Goal: Information Seeking & Learning: Compare options

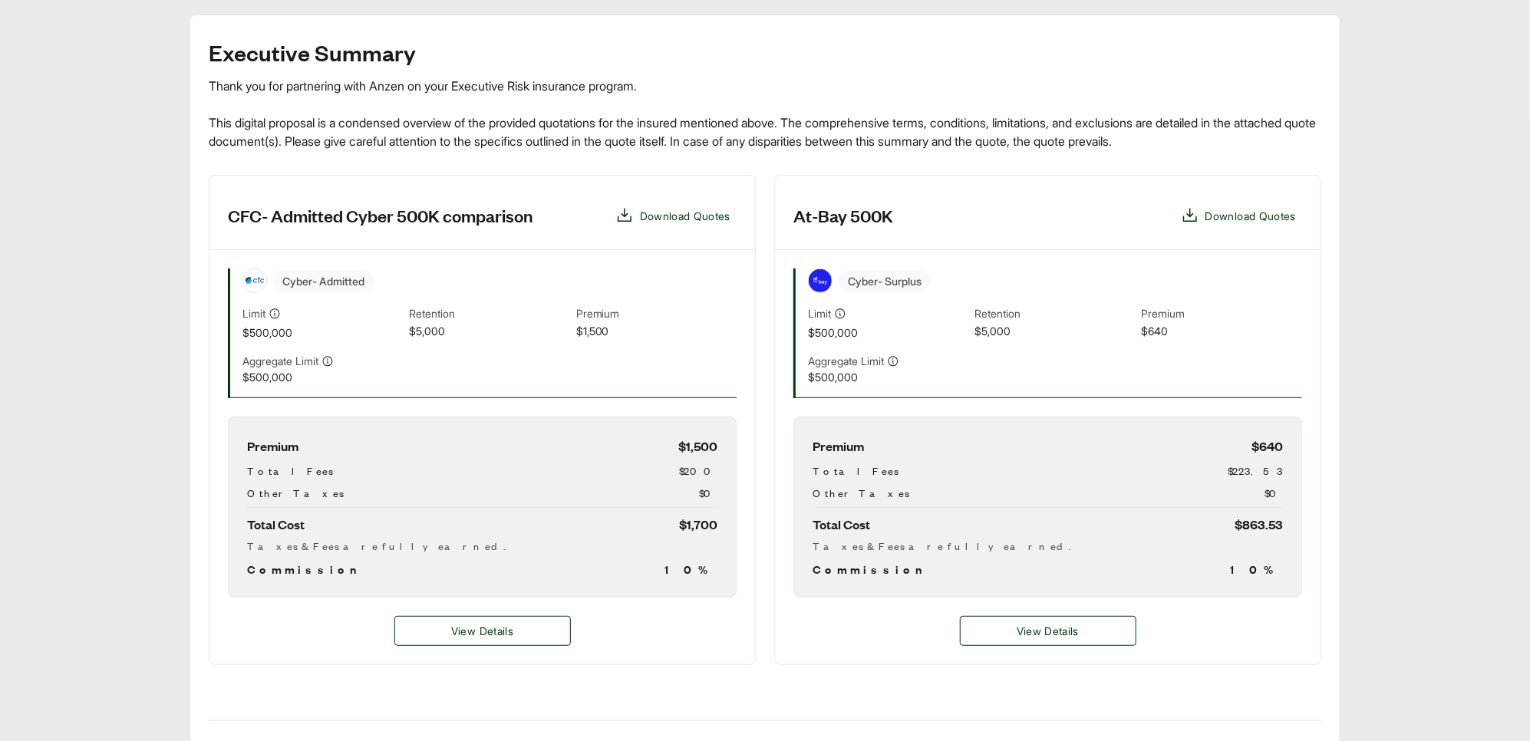
scroll to position [261, 0]
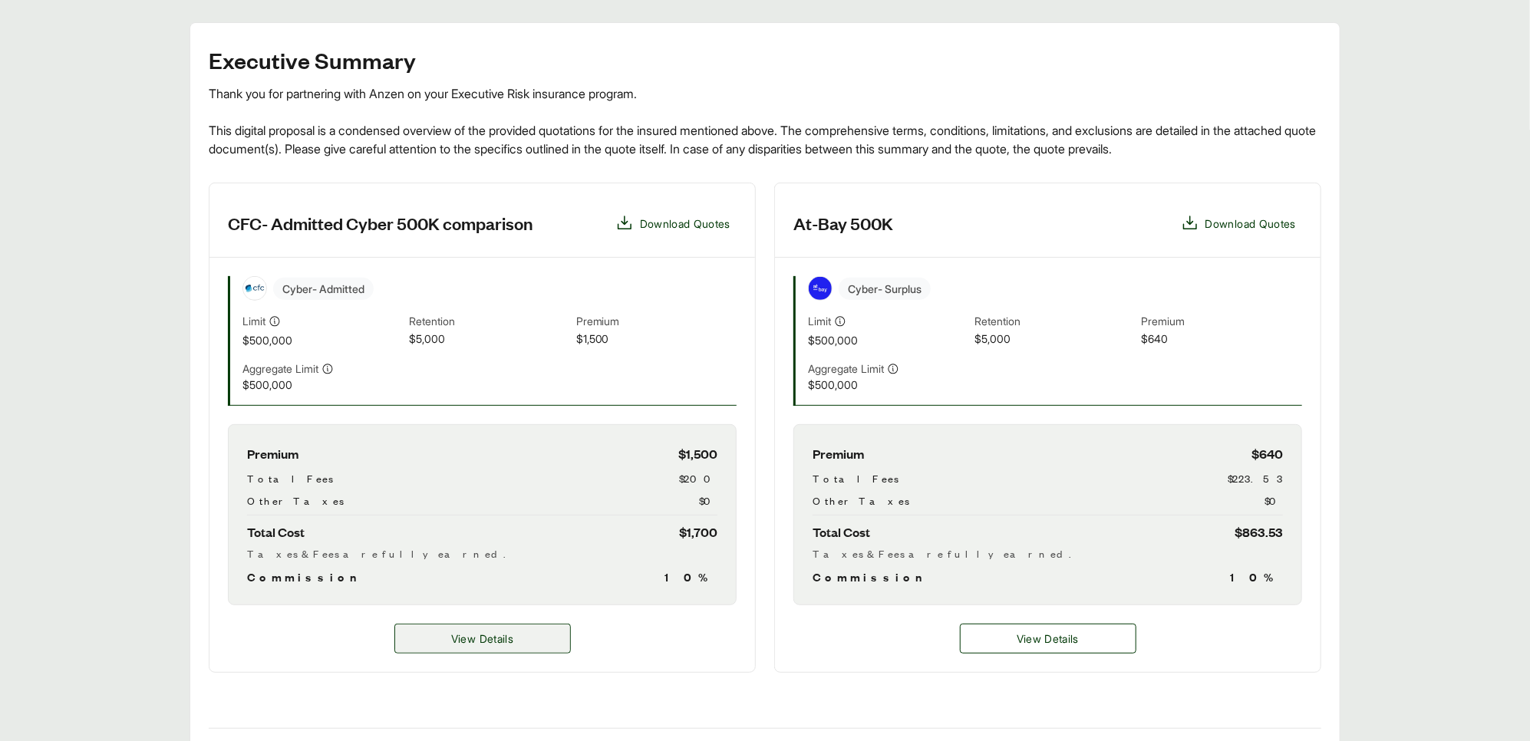
click at [483, 641] on span "View Details" at bounding box center [482, 639] width 62 height 16
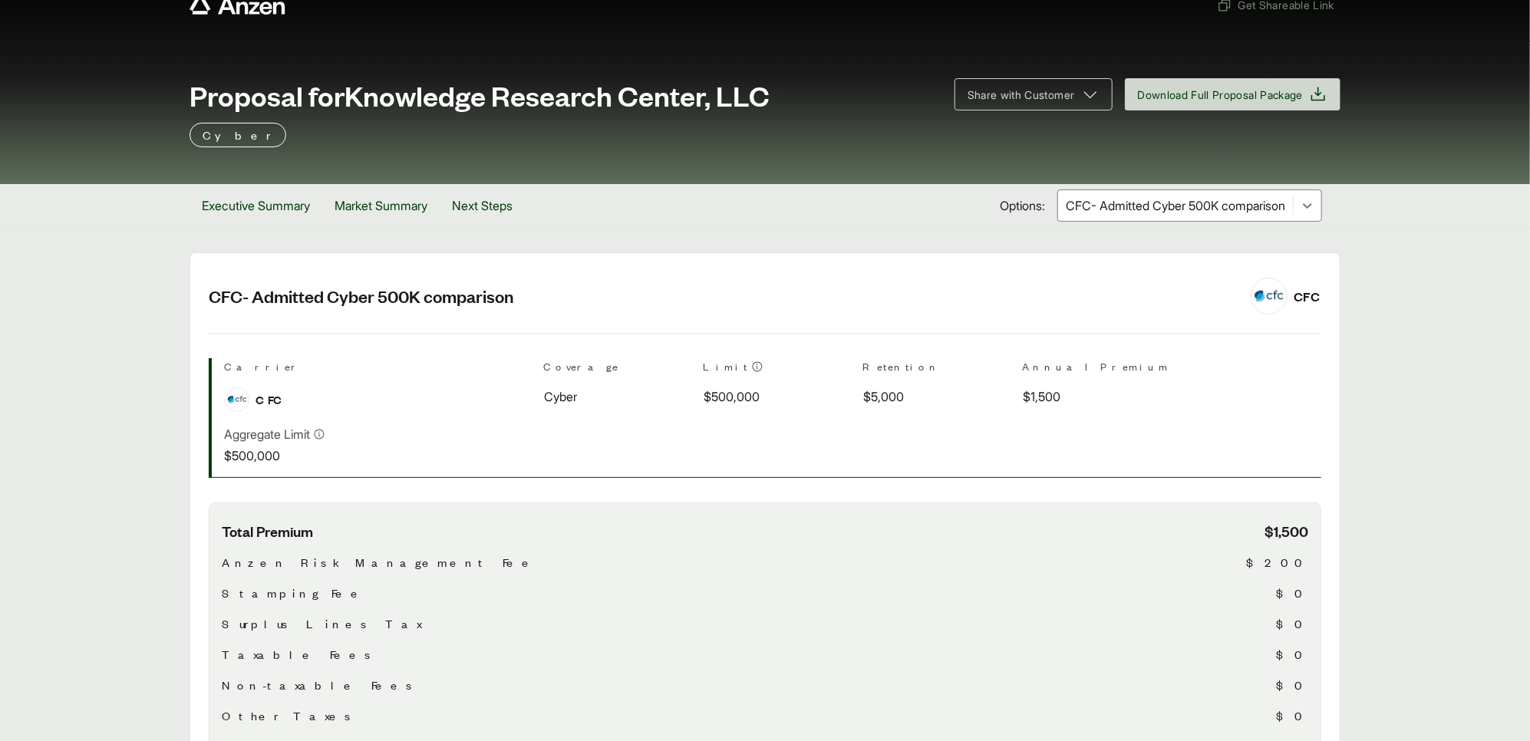
scroll to position [31, 0]
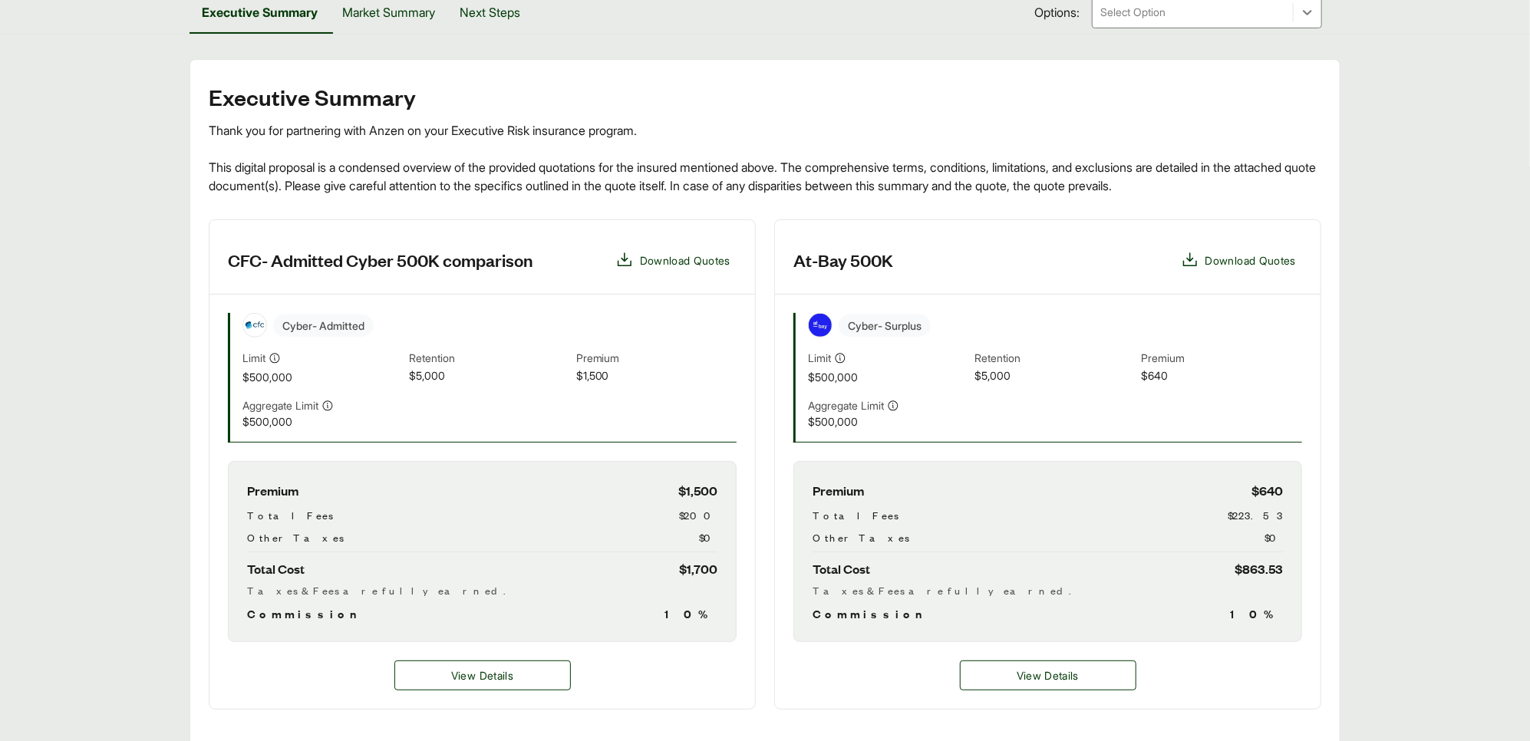
scroll to position [261, 0]
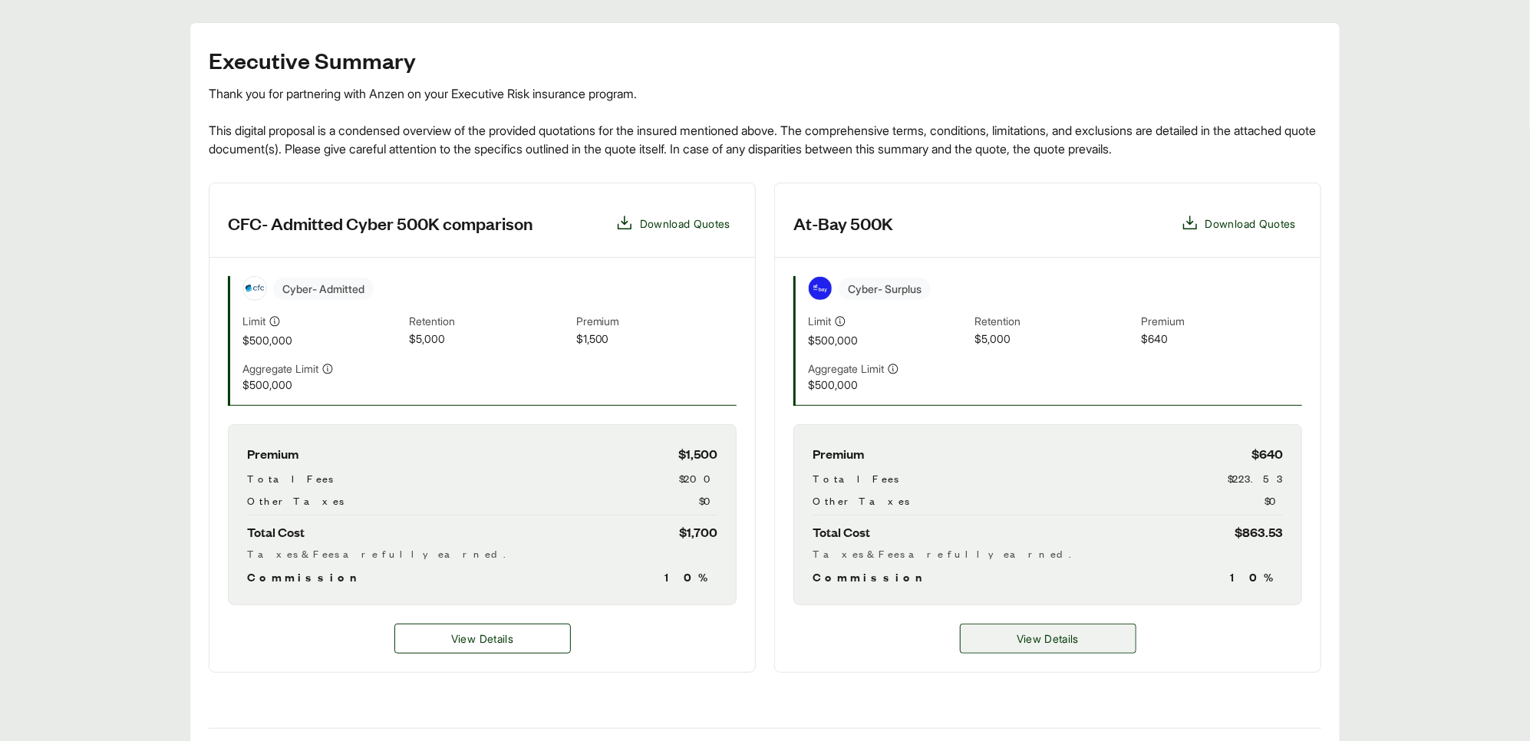
click at [1052, 638] on span "View Details" at bounding box center [1047, 639] width 62 height 16
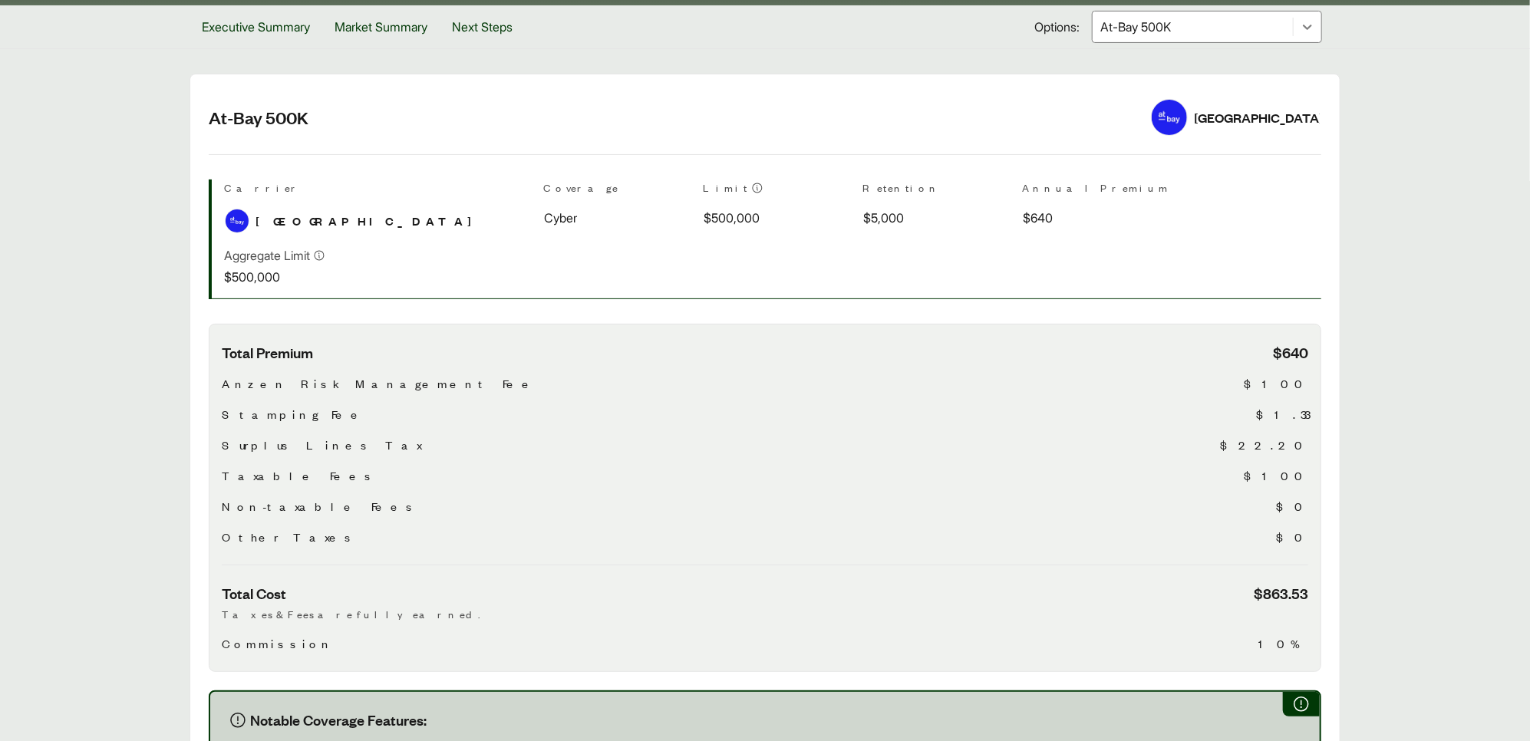
scroll to position [184, 0]
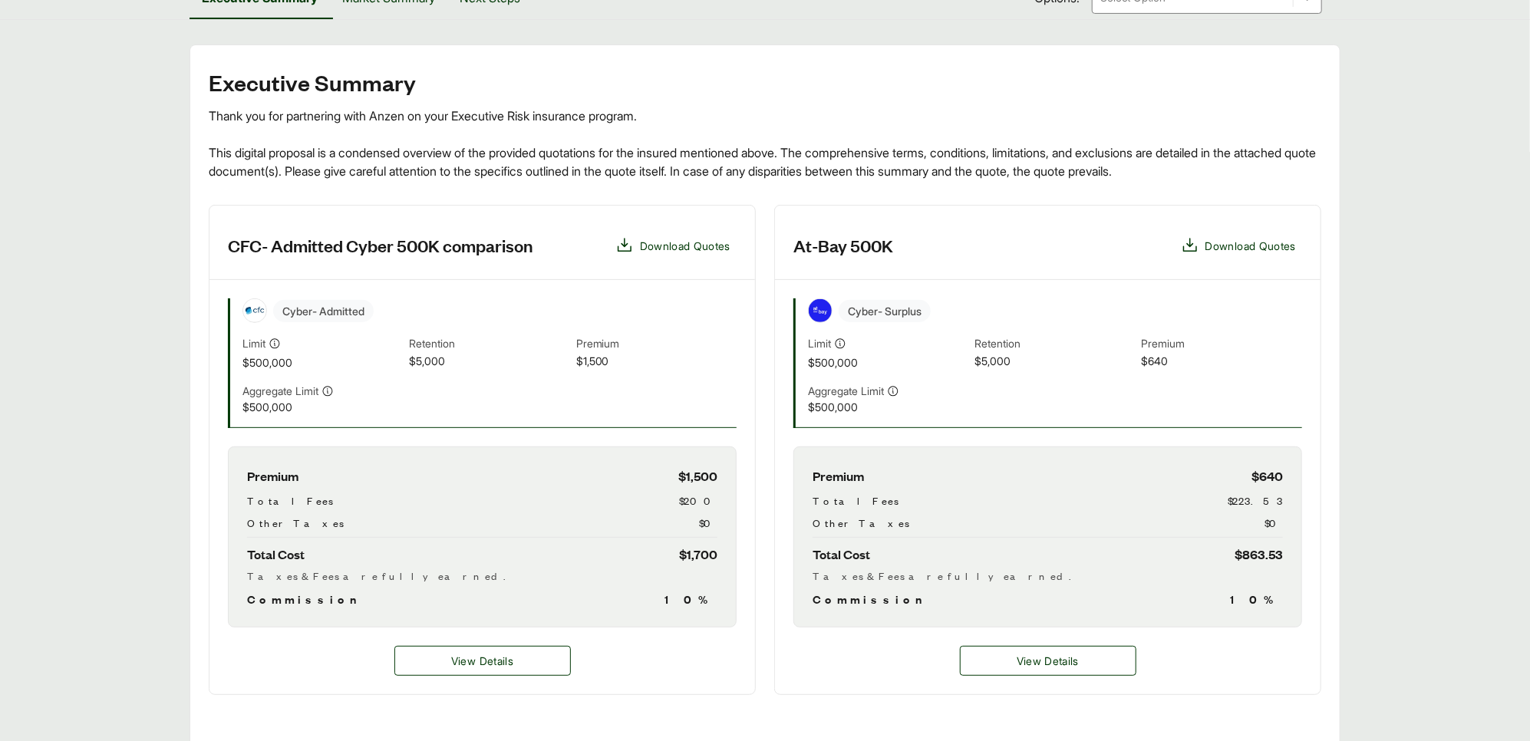
scroll to position [261, 0]
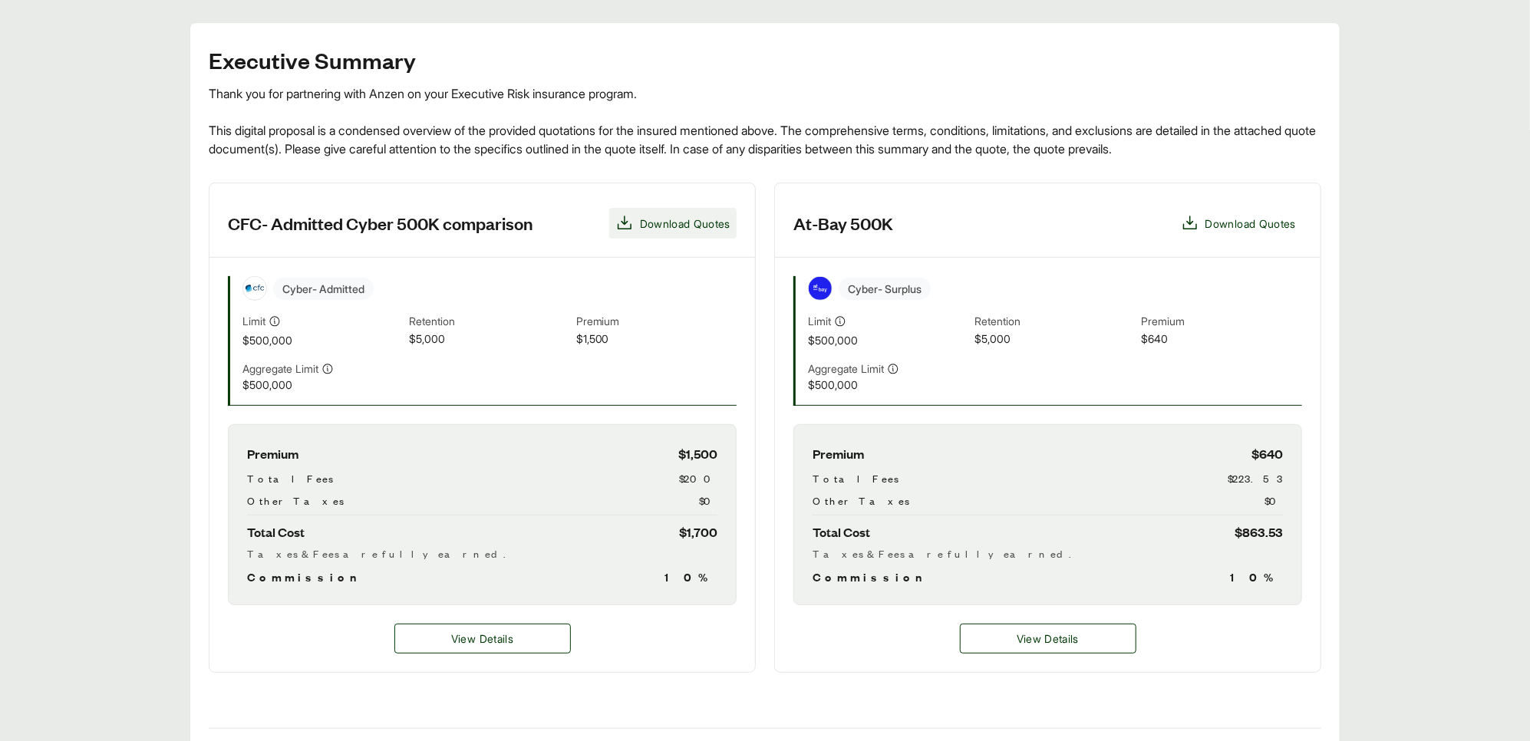
click at [632, 225] on span "Download Quotes" at bounding box center [672, 223] width 115 height 18
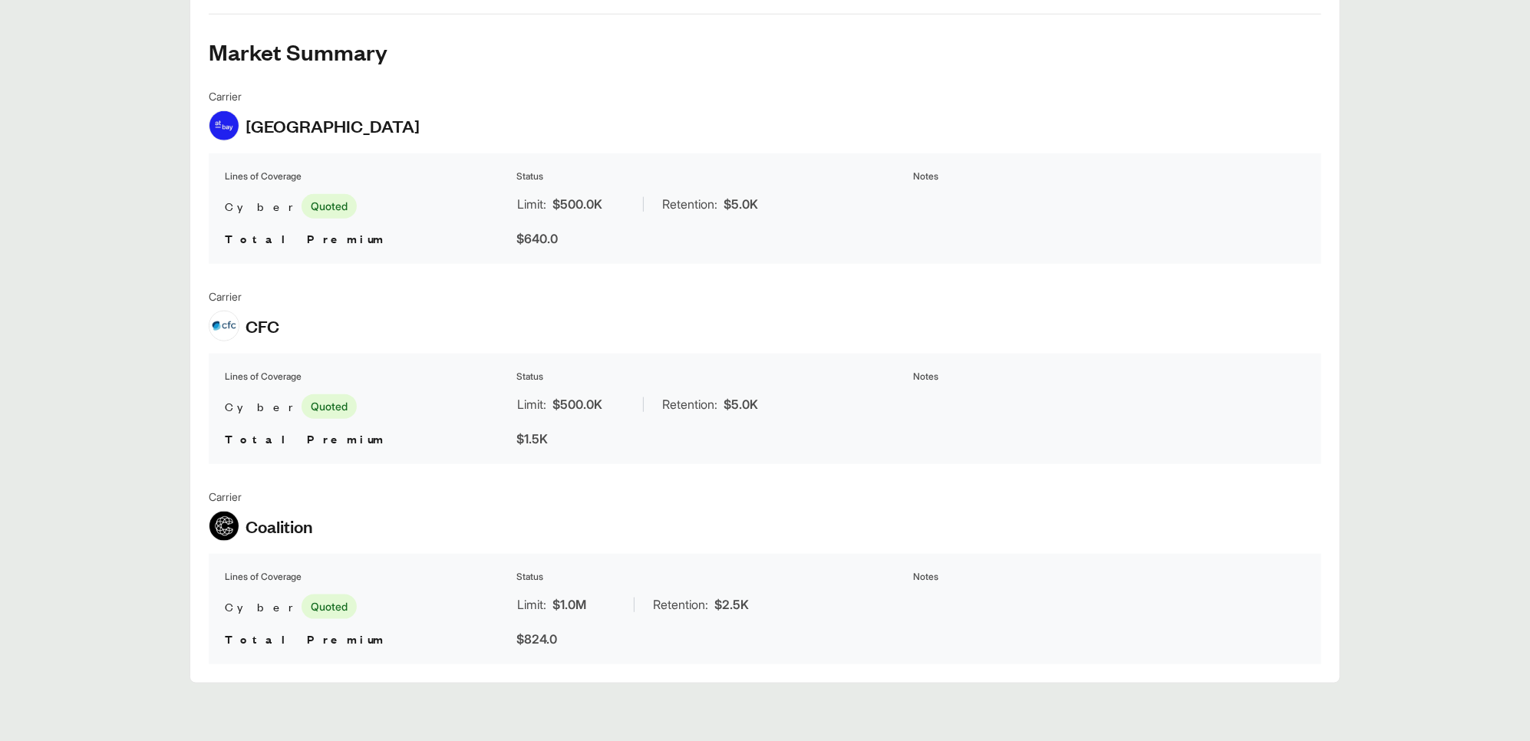
scroll to position [977, 0]
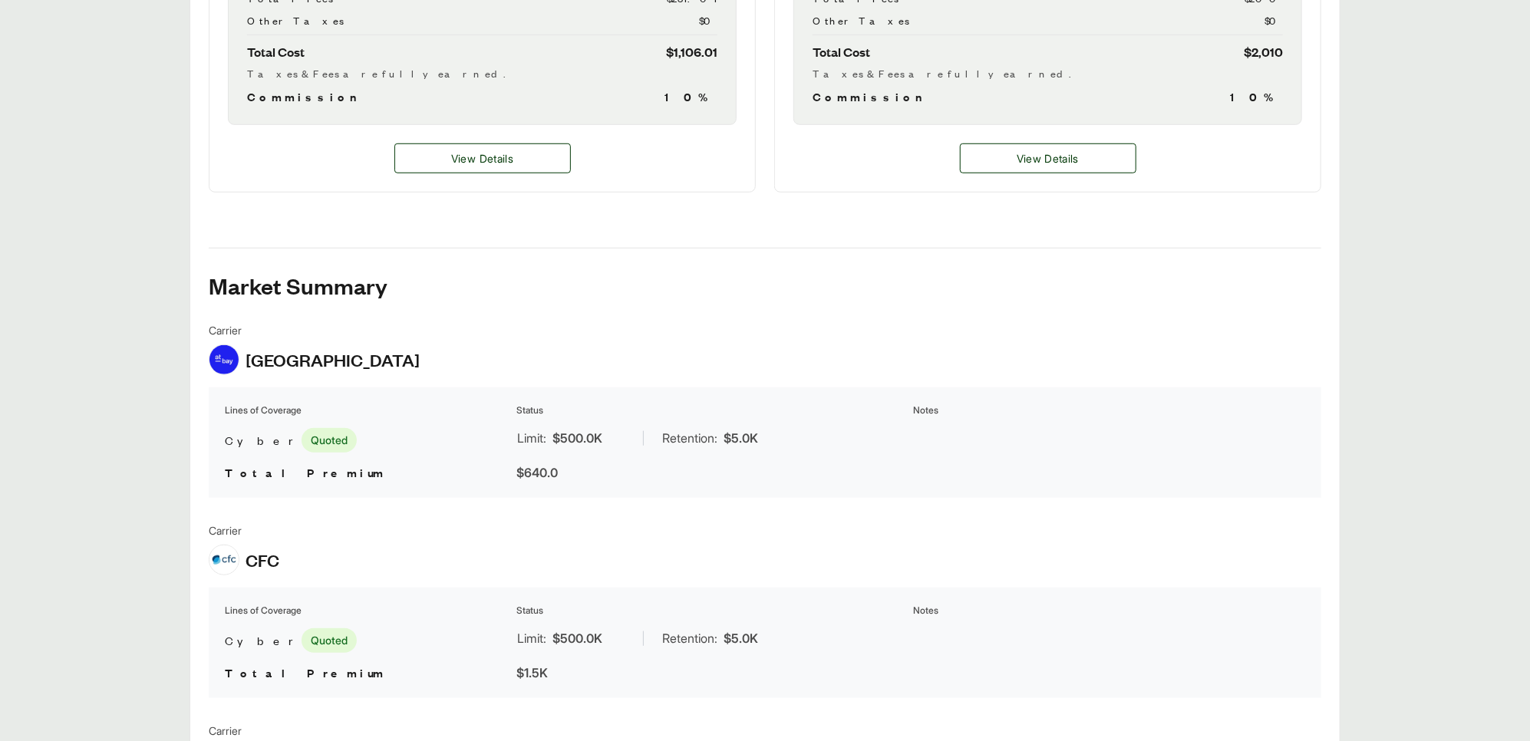
scroll to position [736, 0]
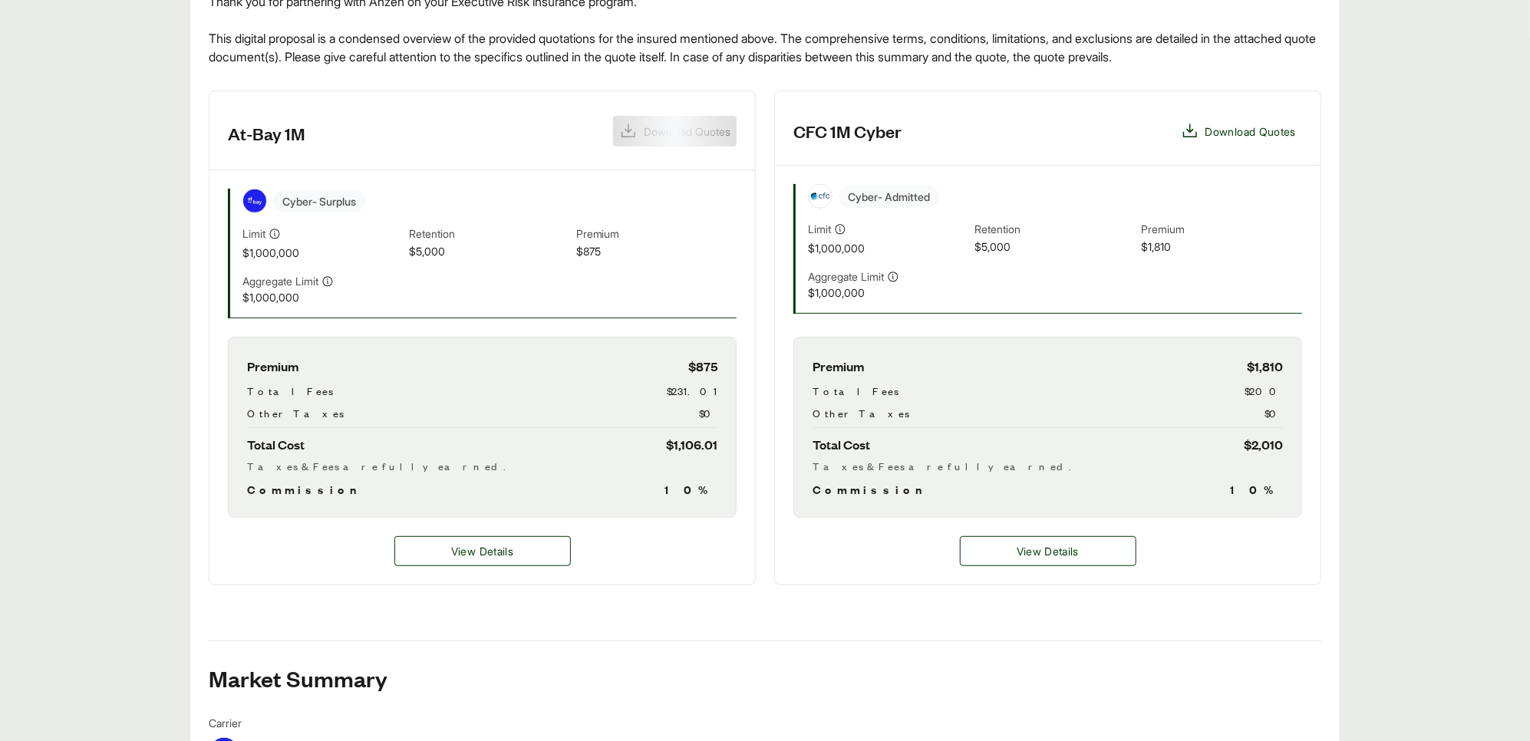
scroll to position [384, 0]
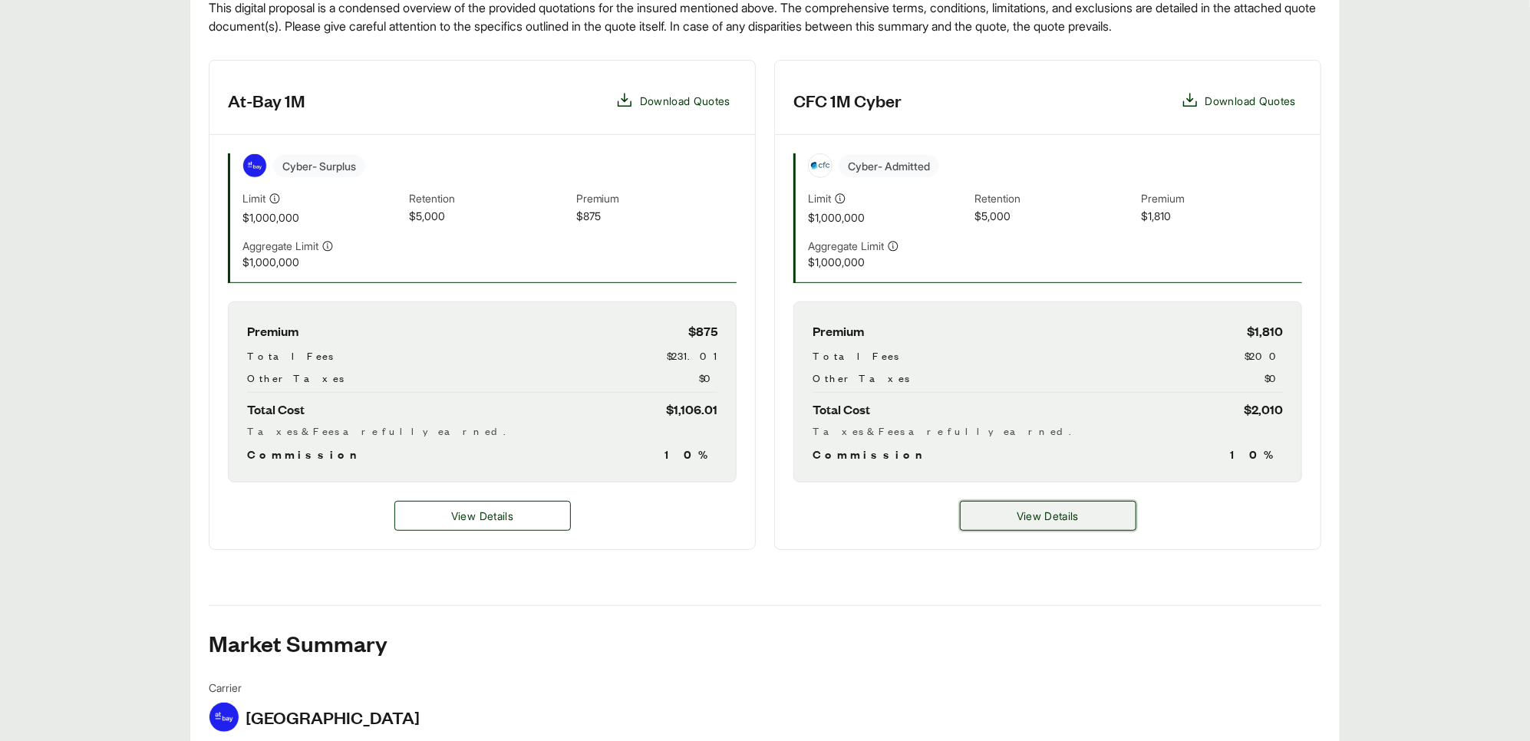
click at [1095, 509] on button "View Details" at bounding box center [1048, 516] width 176 height 30
click at [1036, 513] on span "View Details" at bounding box center [1047, 516] width 62 height 16
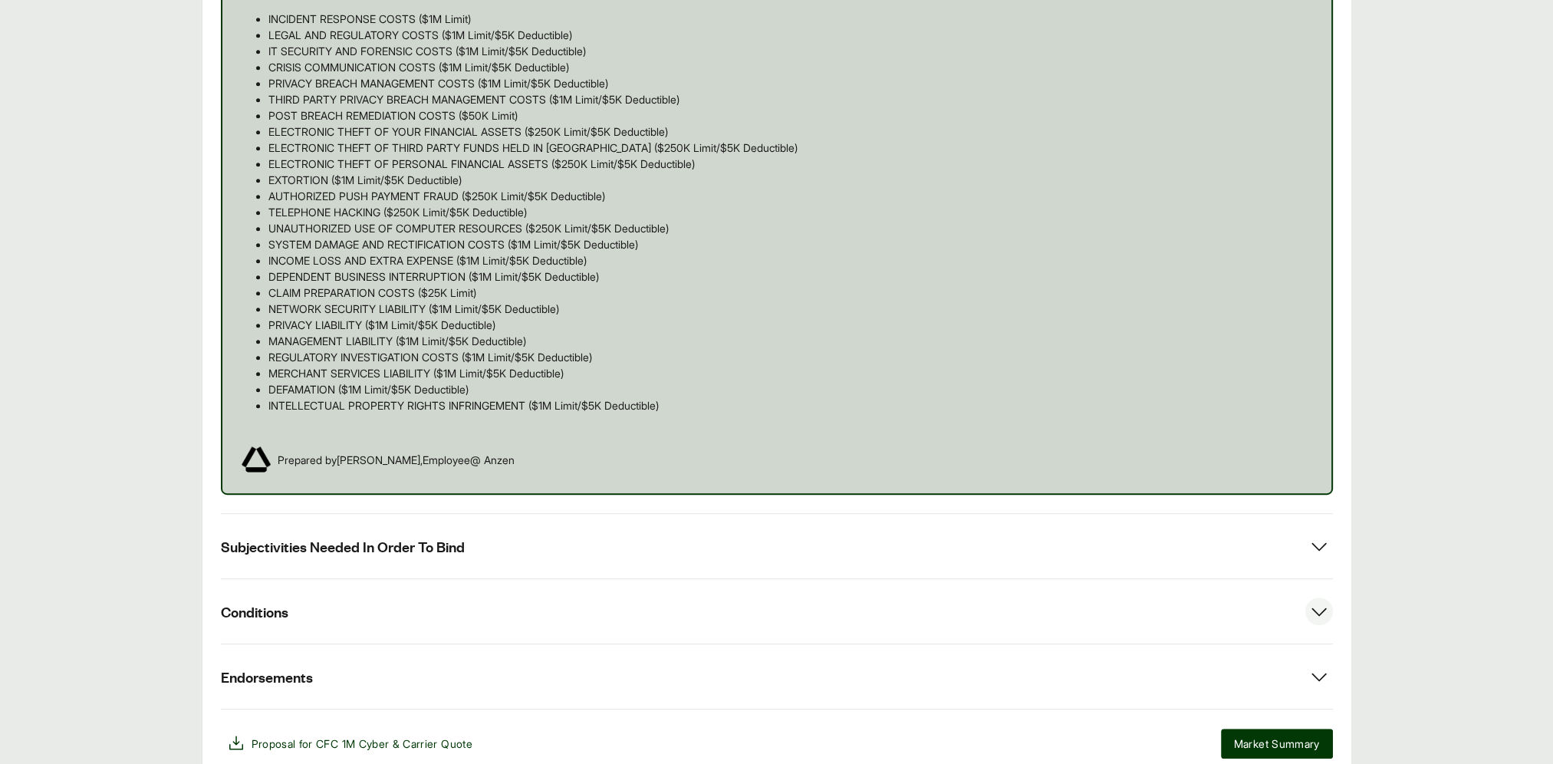
scroll to position [997, 0]
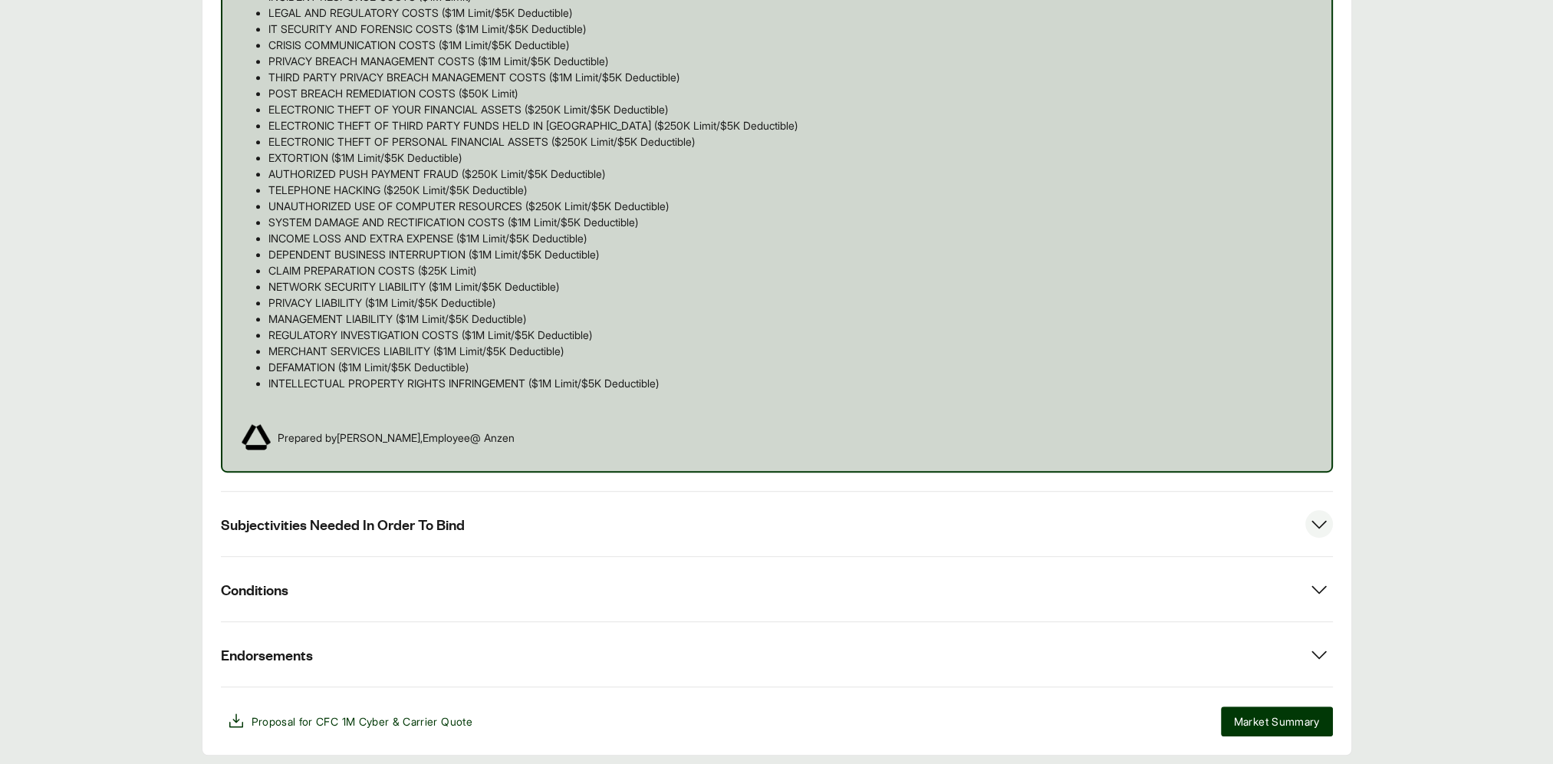
click at [1317, 533] on icon at bounding box center [1320, 524] width 28 height 28
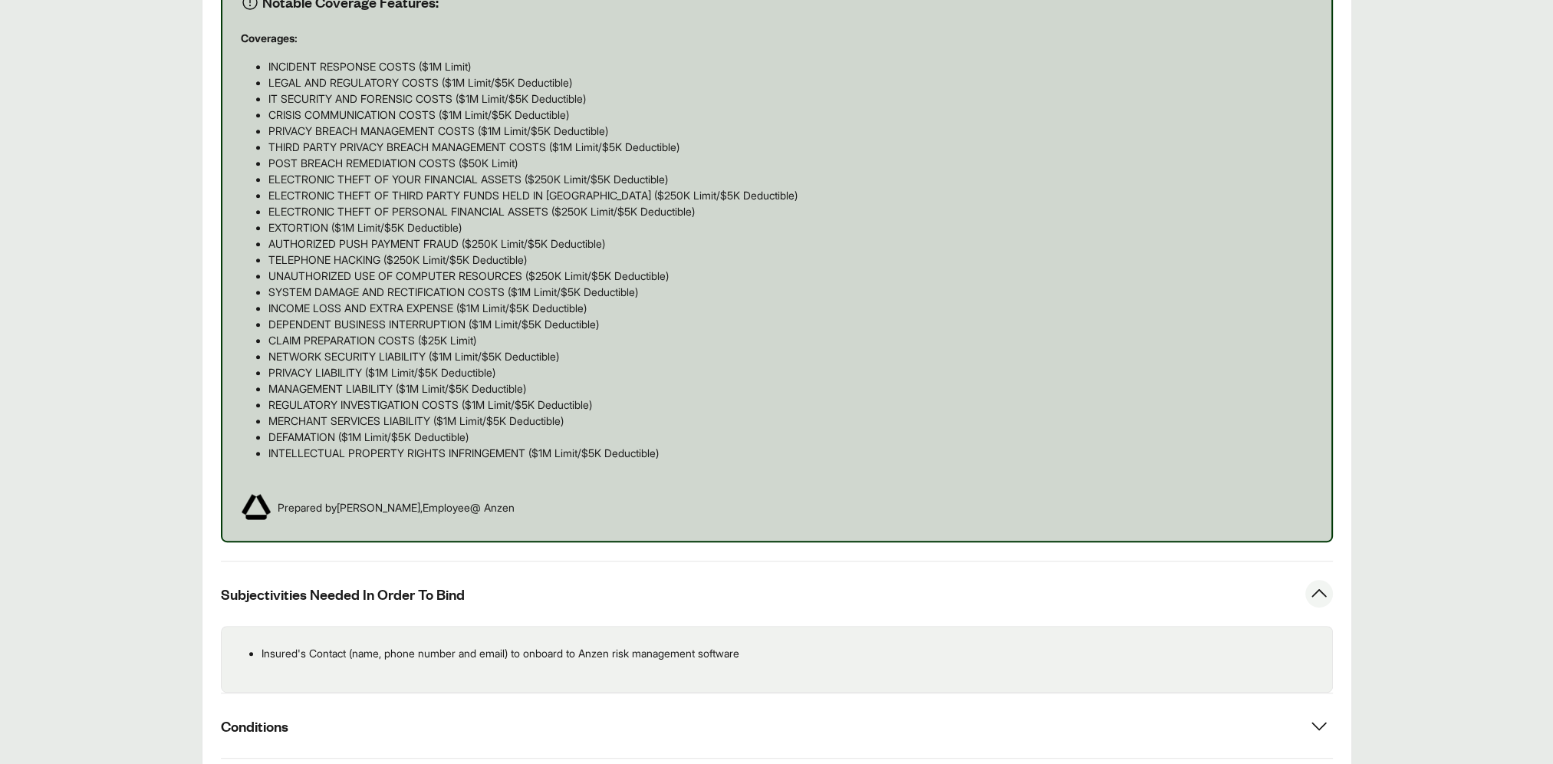
scroll to position [1023, 0]
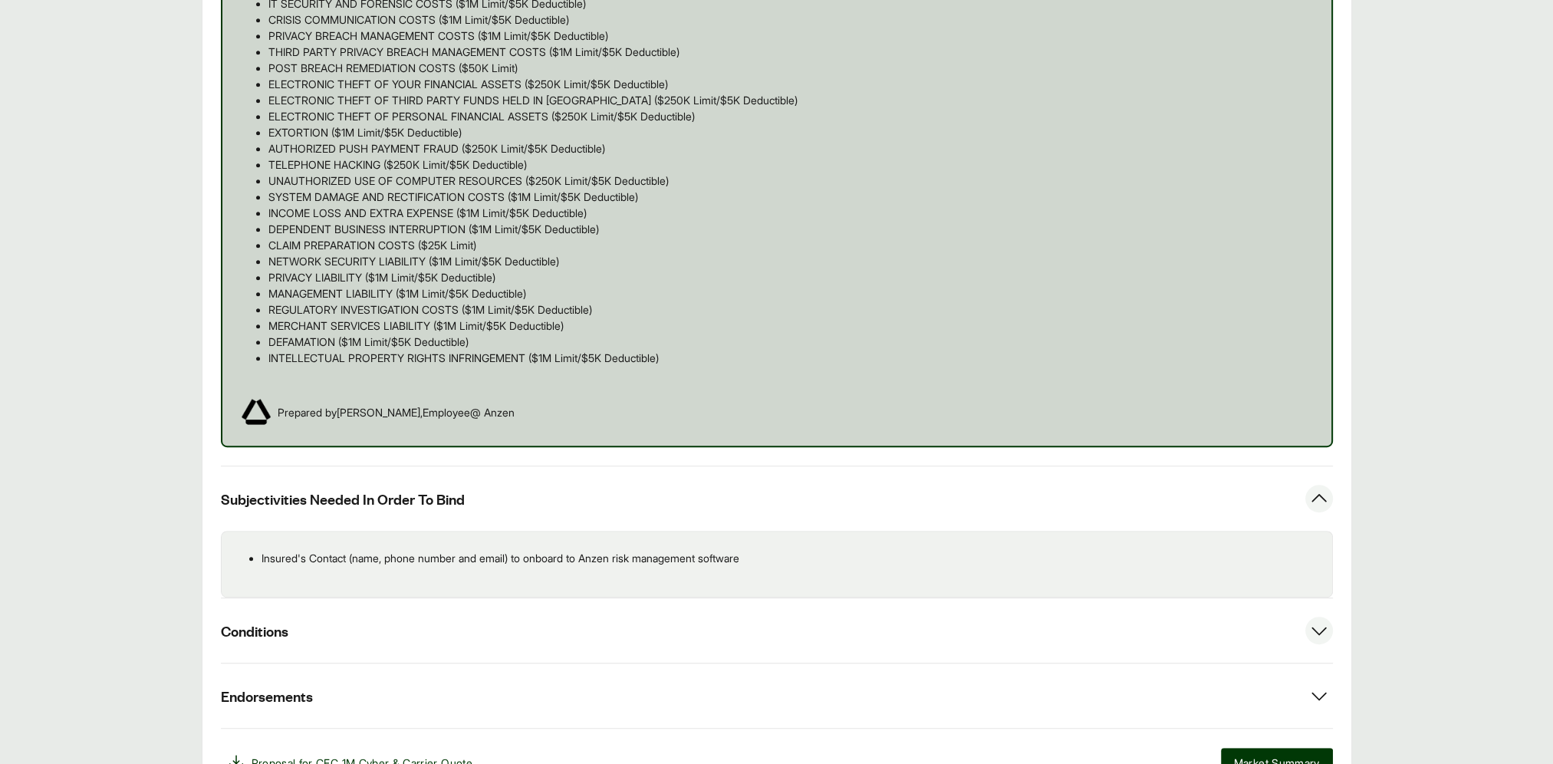
click at [1313, 631] on icon at bounding box center [1320, 631] width 28 height 28
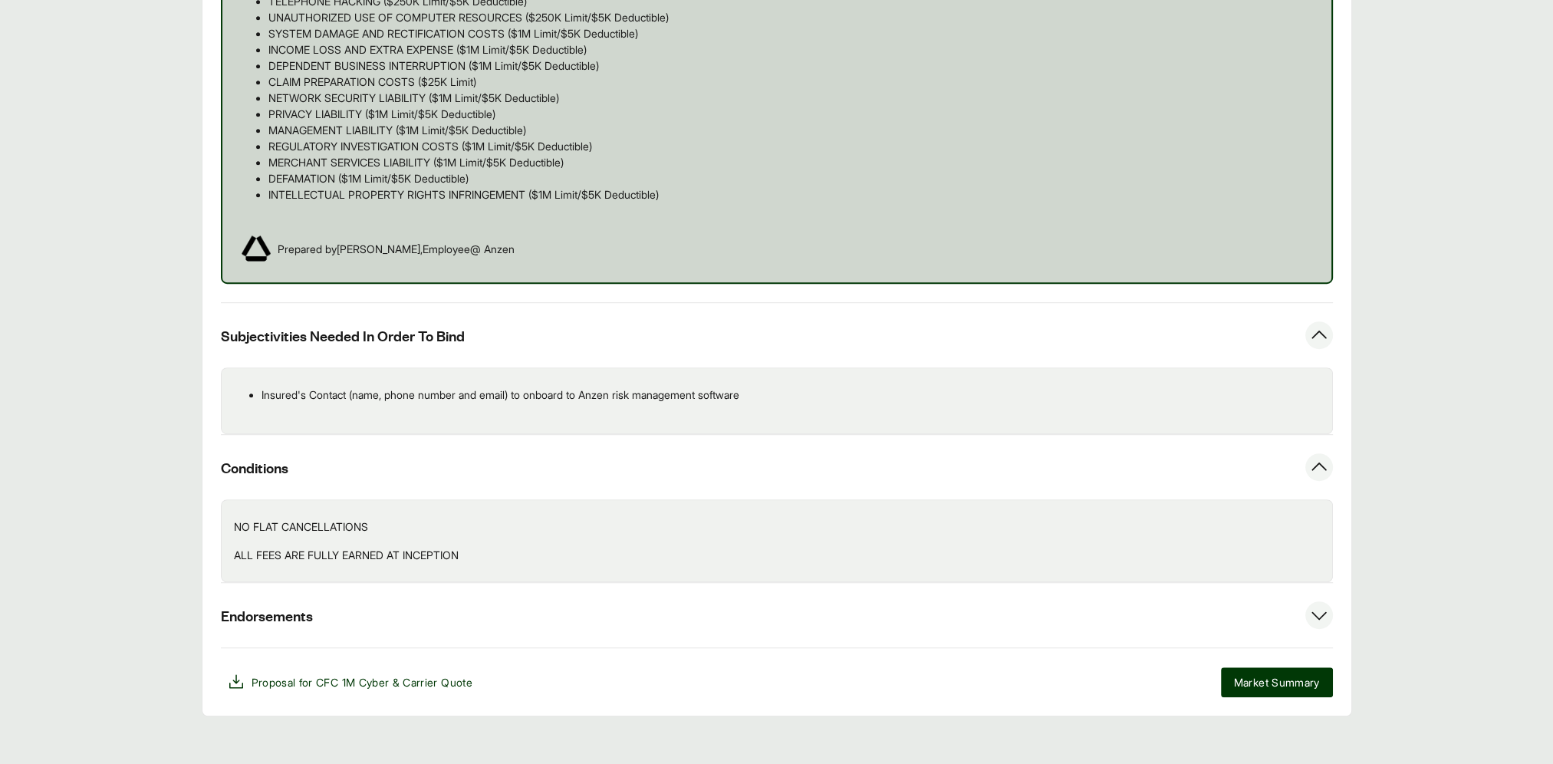
scroll to position [1196, 0]
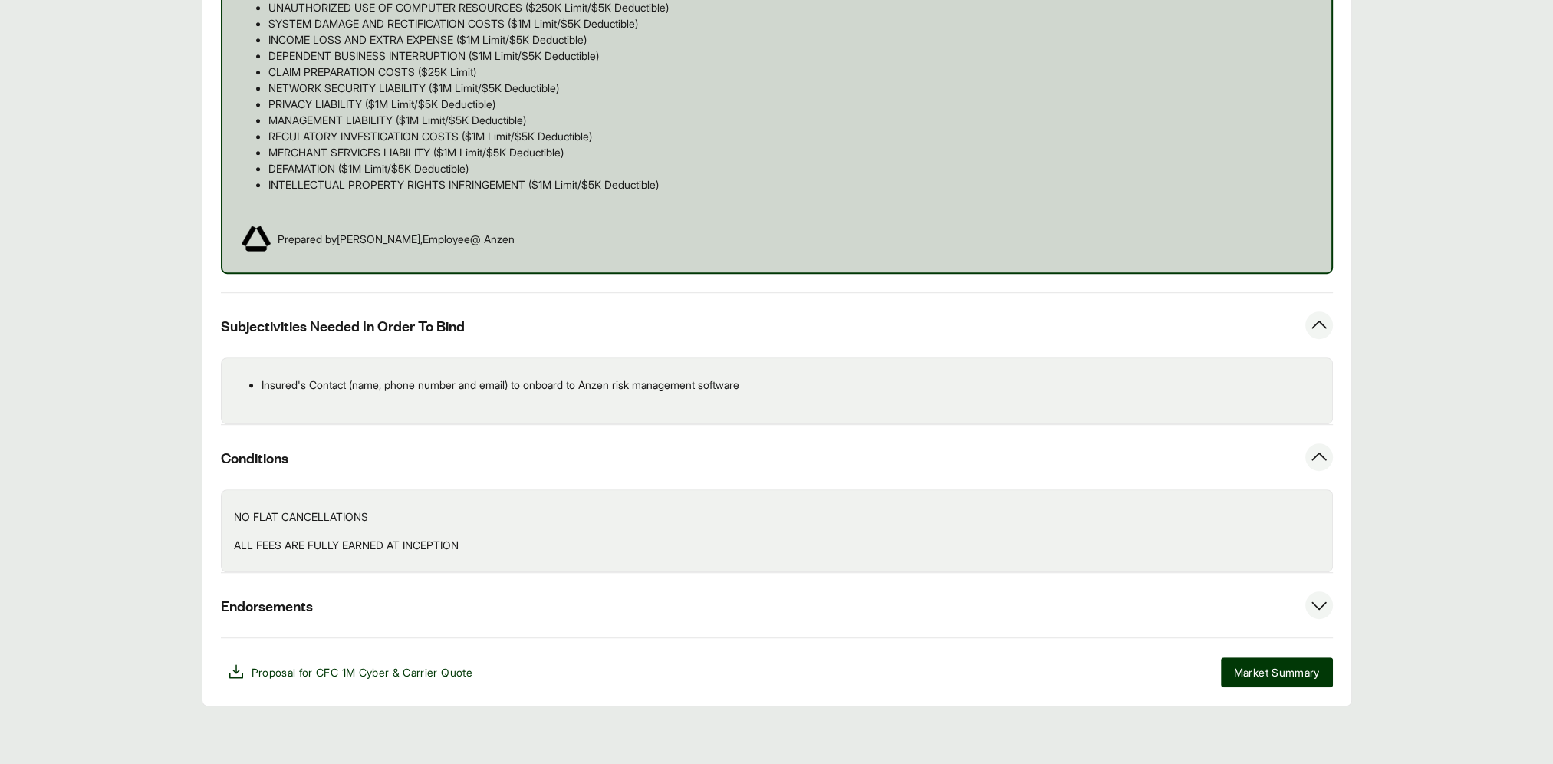
click at [1316, 607] on icon at bounding box center [1320, 605] width 28 height 28
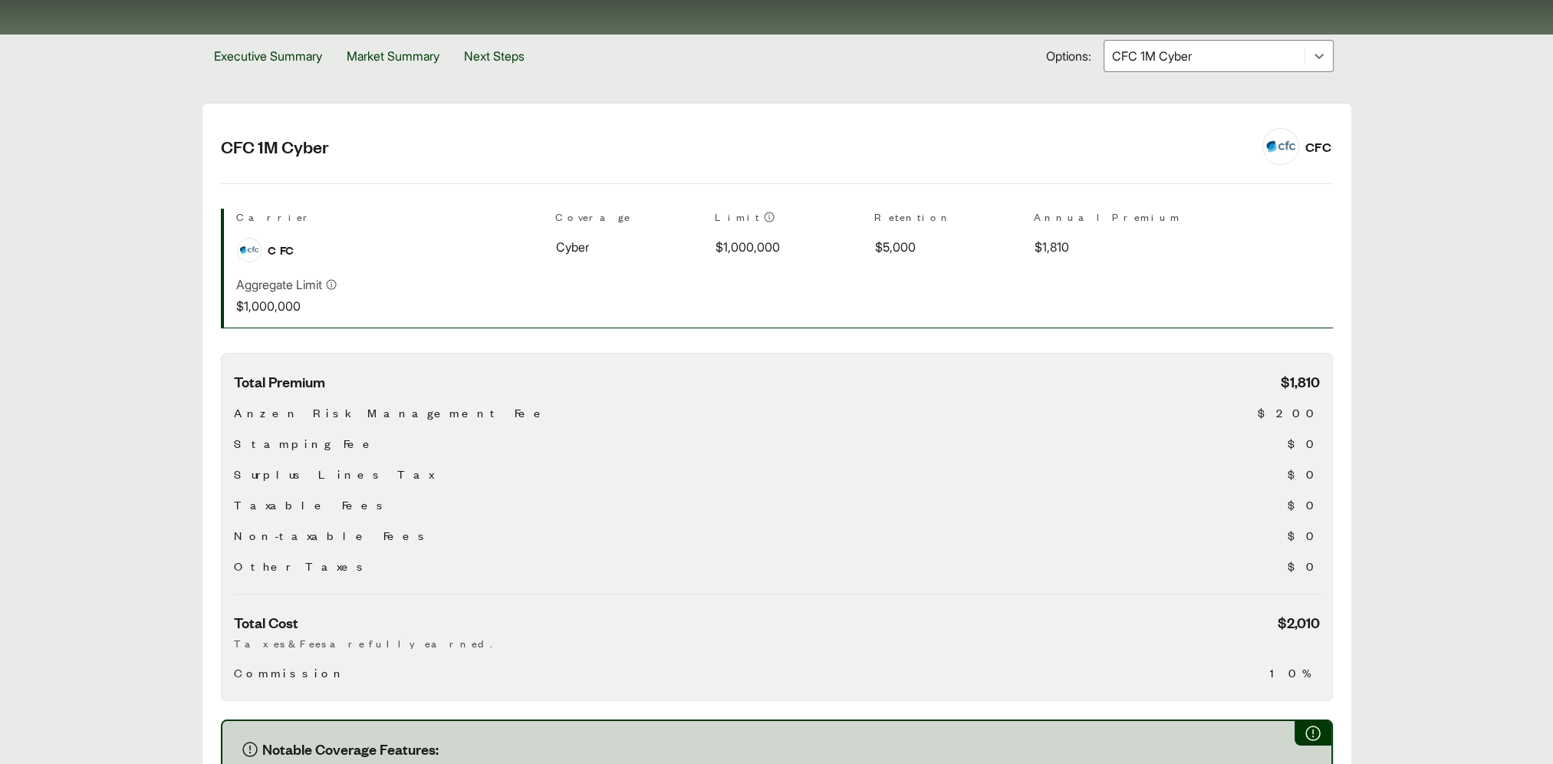
scroll to position [150, 0]
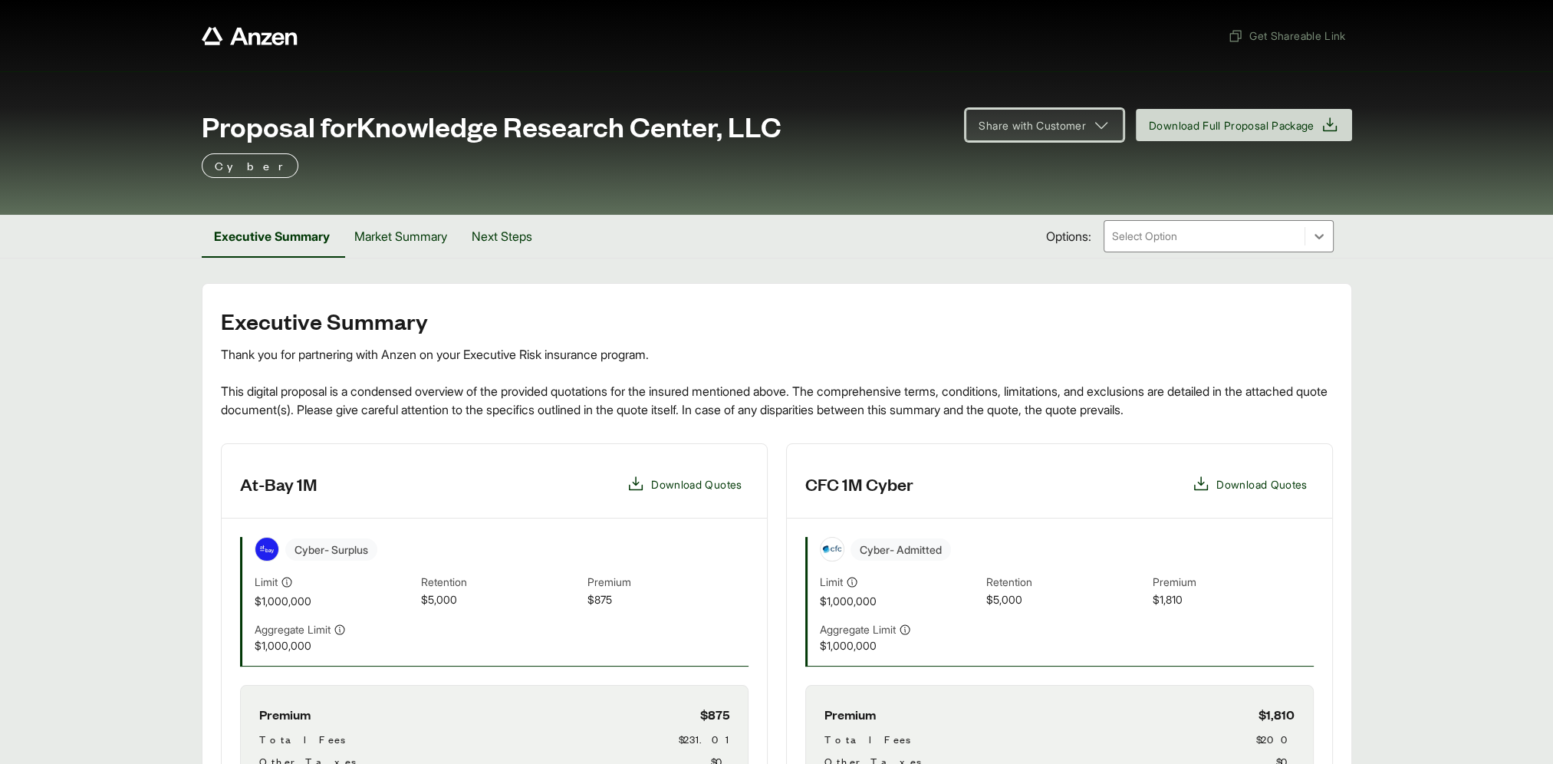
click at [1062, 134] on button "Share with Customer" at bounding box center [1045, 125] width 158 height 32
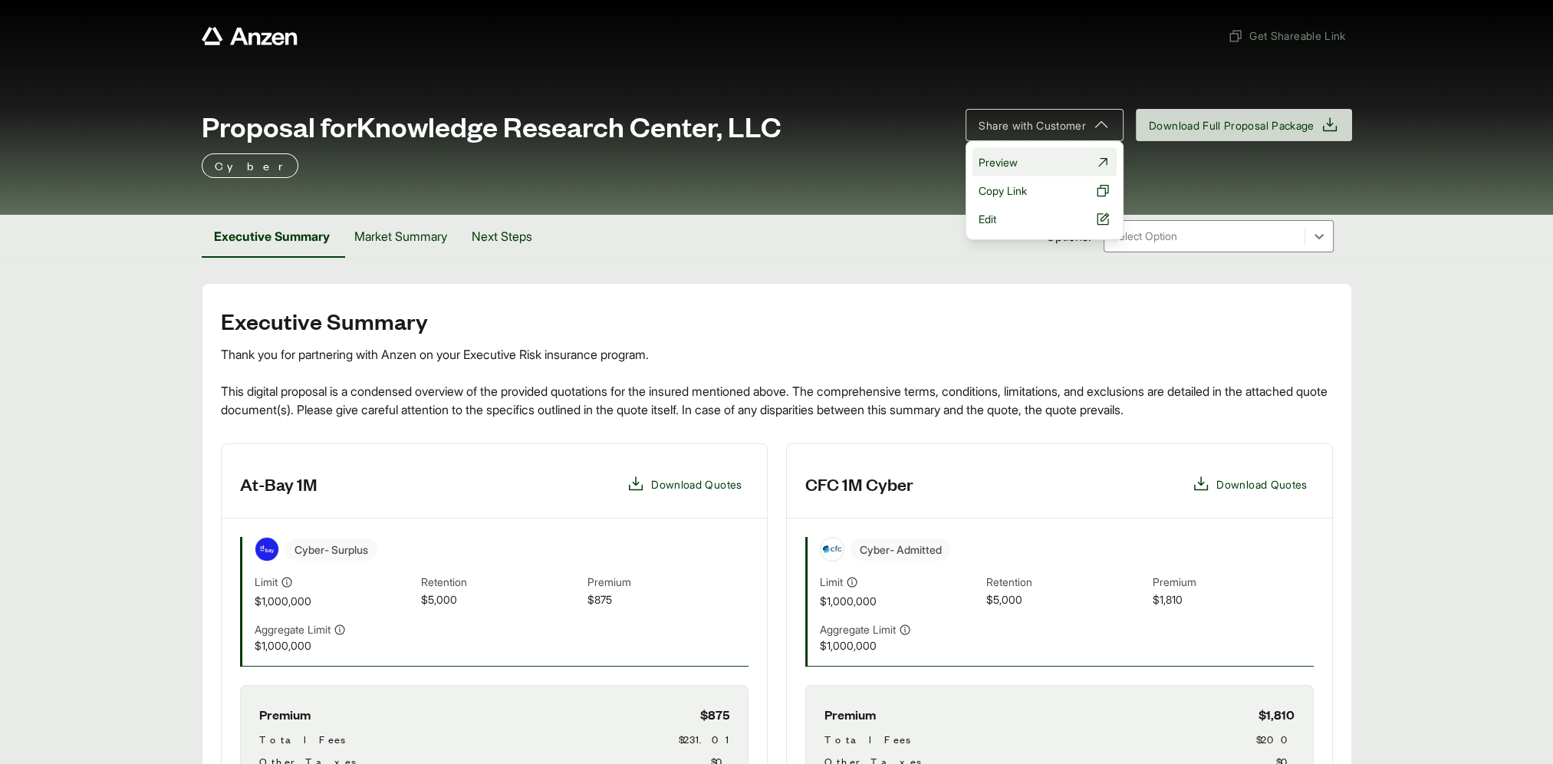
click at [1058, 158] on link "Preview" at bounding box center [1045, 162] width 144 height 28
click at [994, 191] on span "Copy Link" at bounding box center [1003, 191] width 48 height 16
click at [983, 222] on span "Edit" at bounding box center [988, 219] width 18 height 16
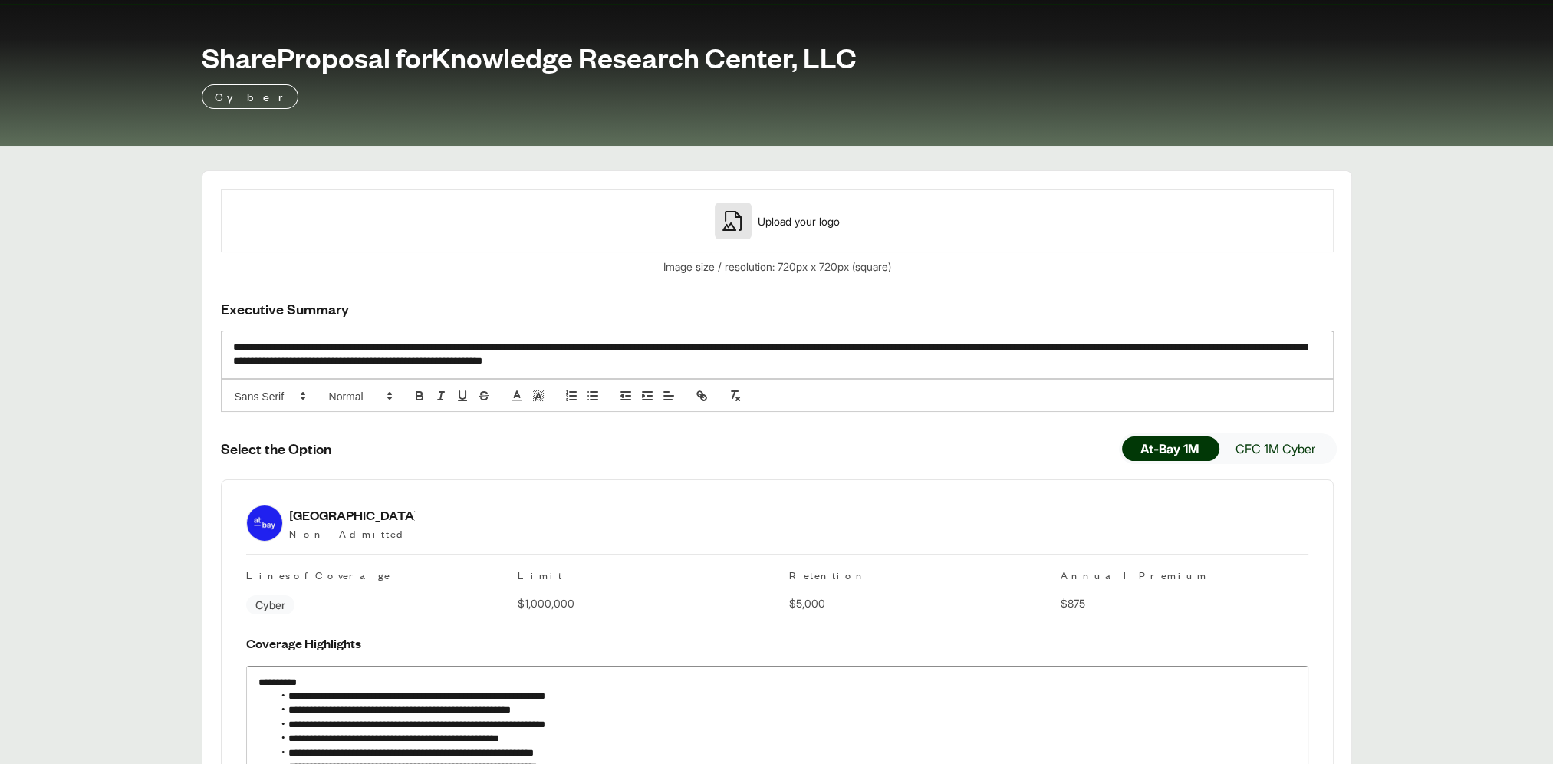
scroll to position [34, 0]
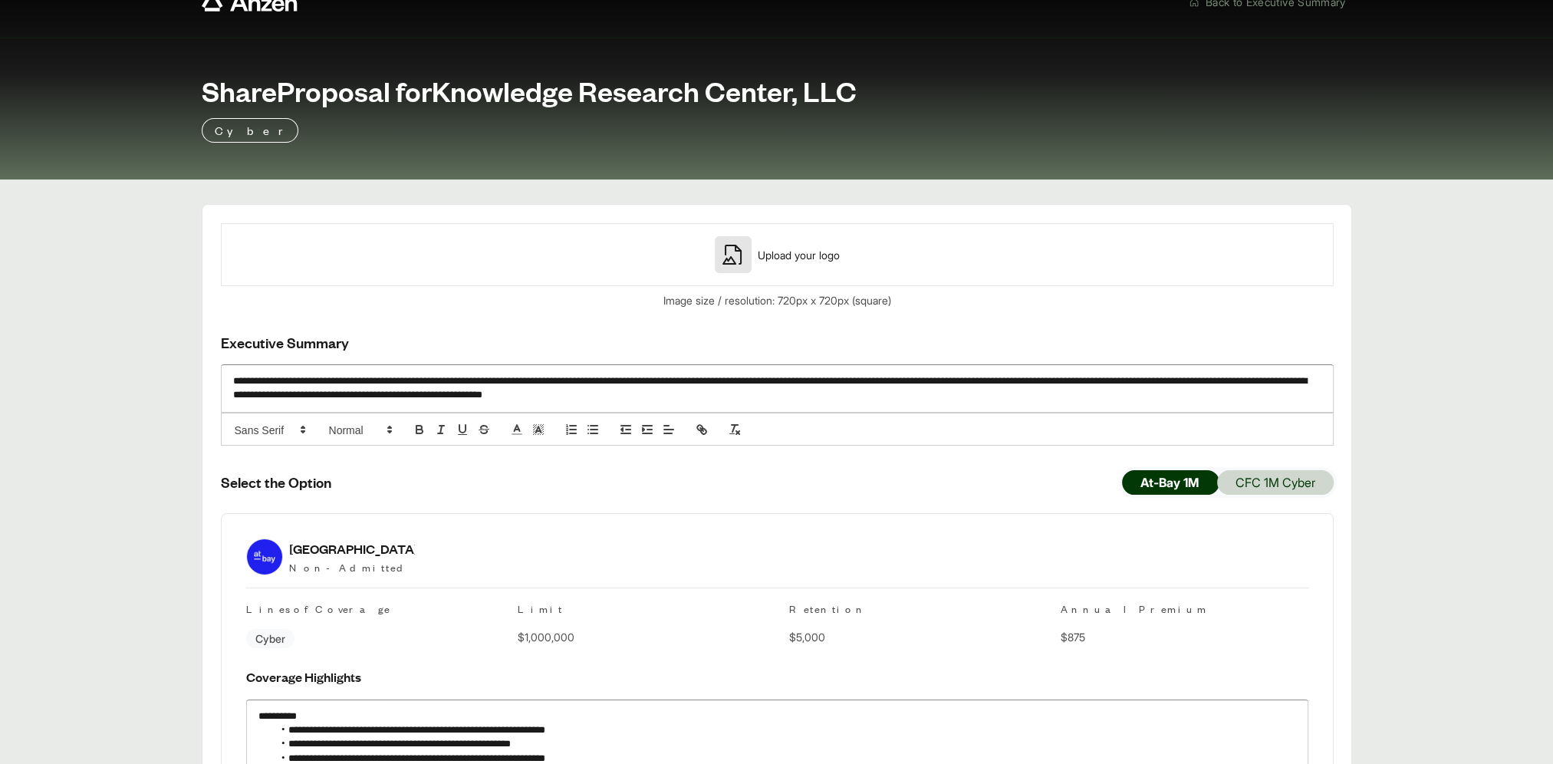
click at [1257, 480] on button "CFC 1M Cyber" at bounding box center [1275, 482] width 117 height 25
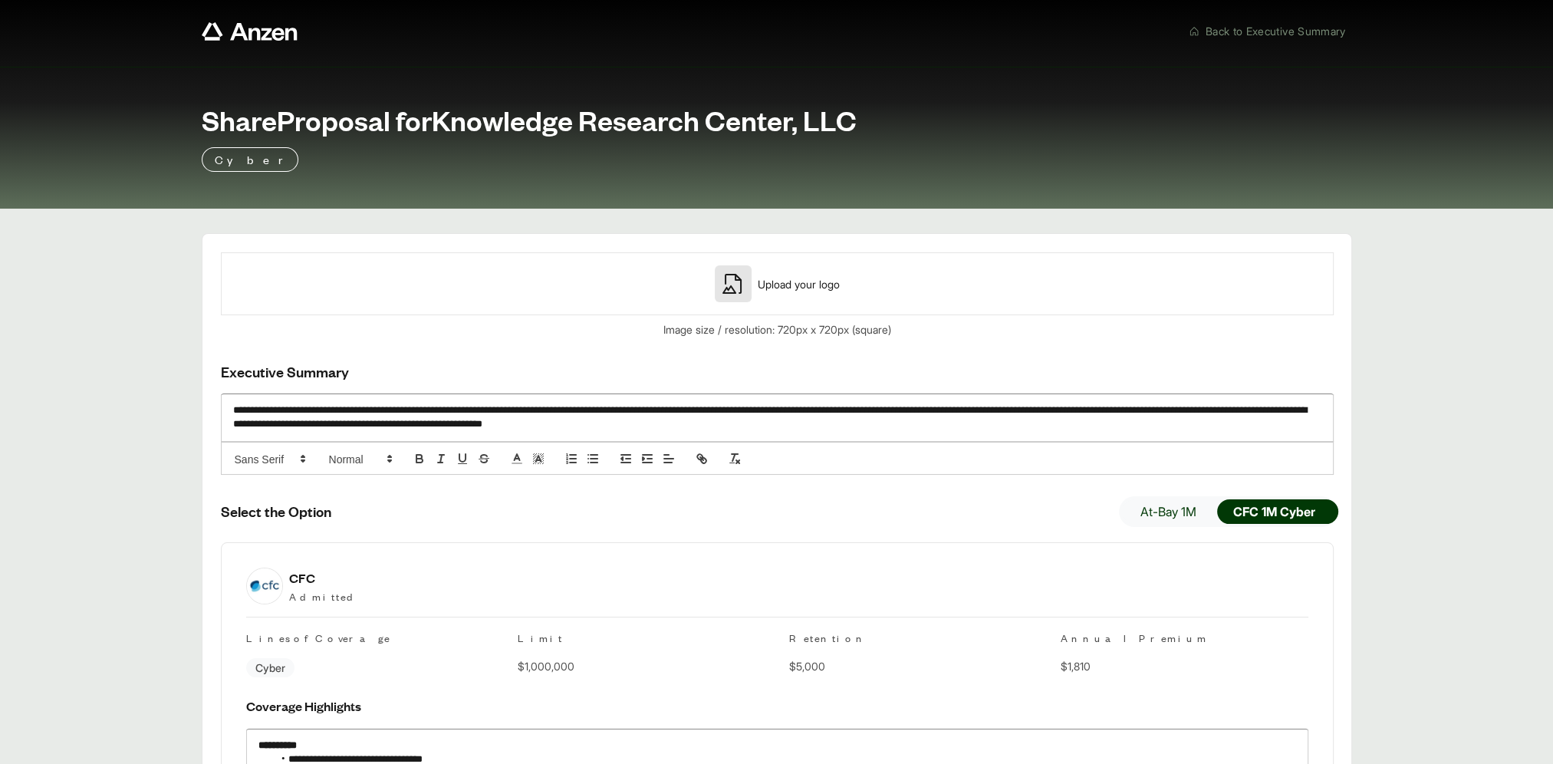
scroll to position [0, 0]
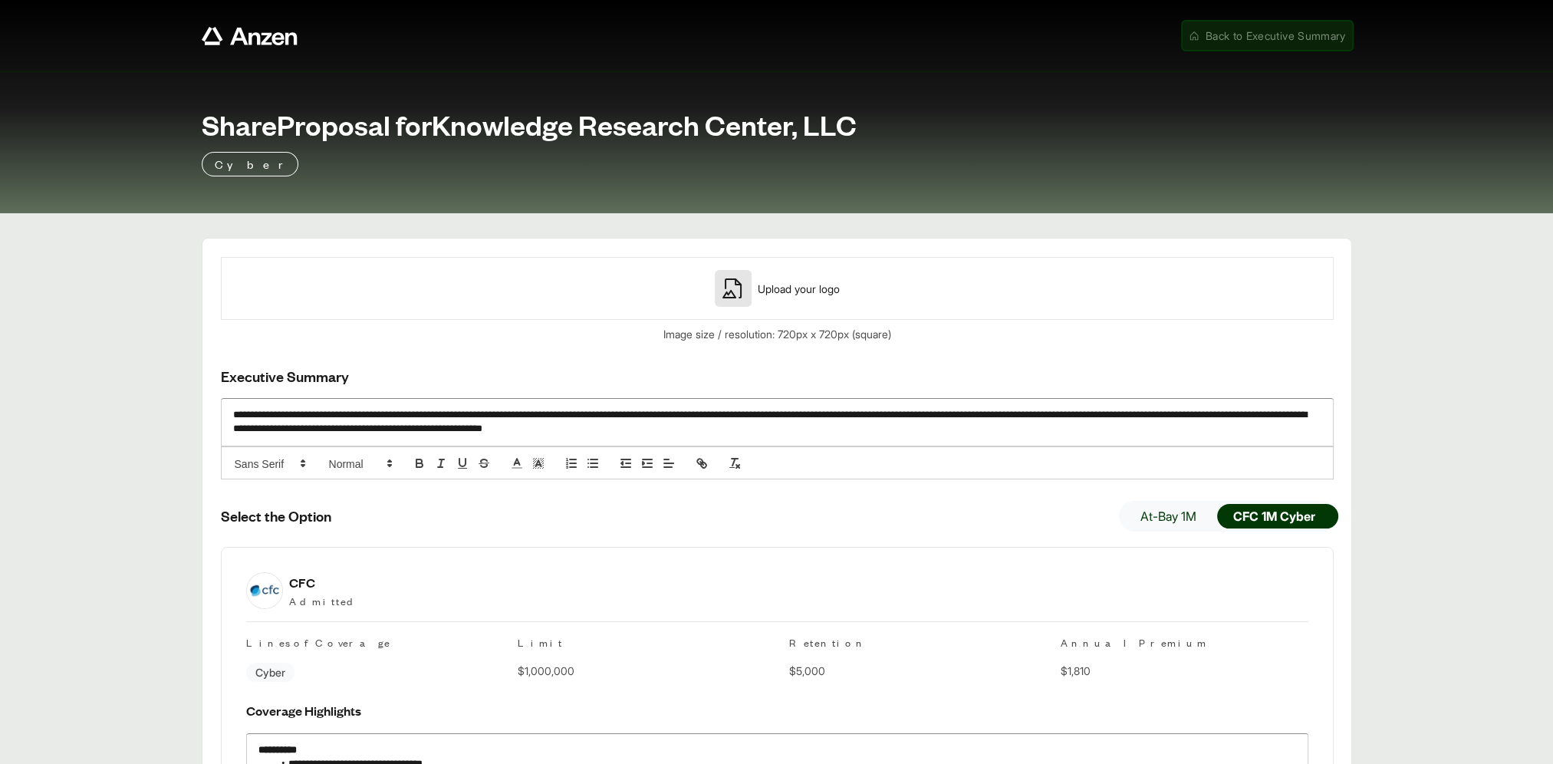
click at [1214, 38] on span "Back to Executive Summary" at bounding box center [1276, 36] width 140 height 16
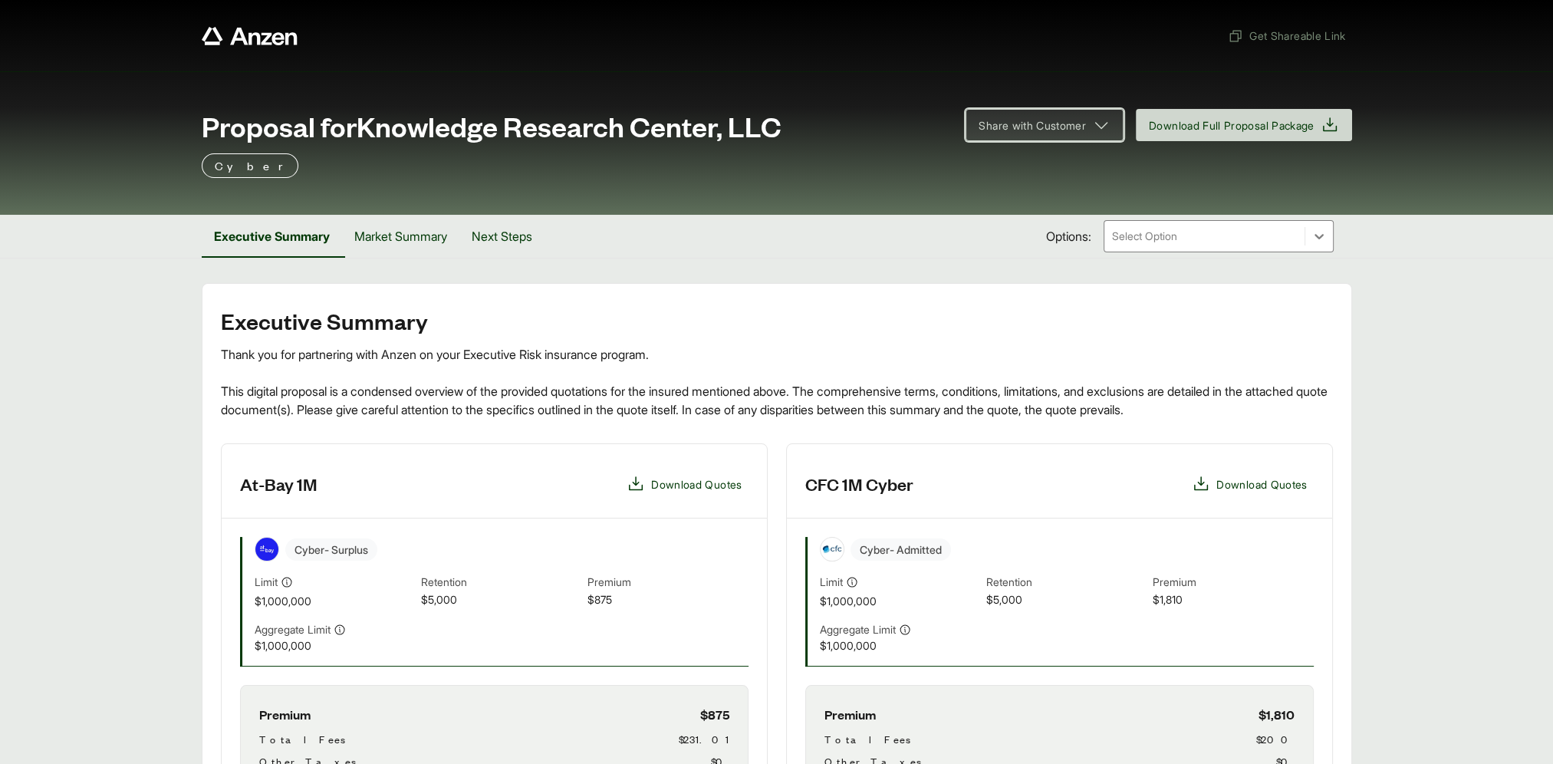
click at [1103, 128] on button "Share with Customer" at bounding box center [1045, 125] width 158 height 32
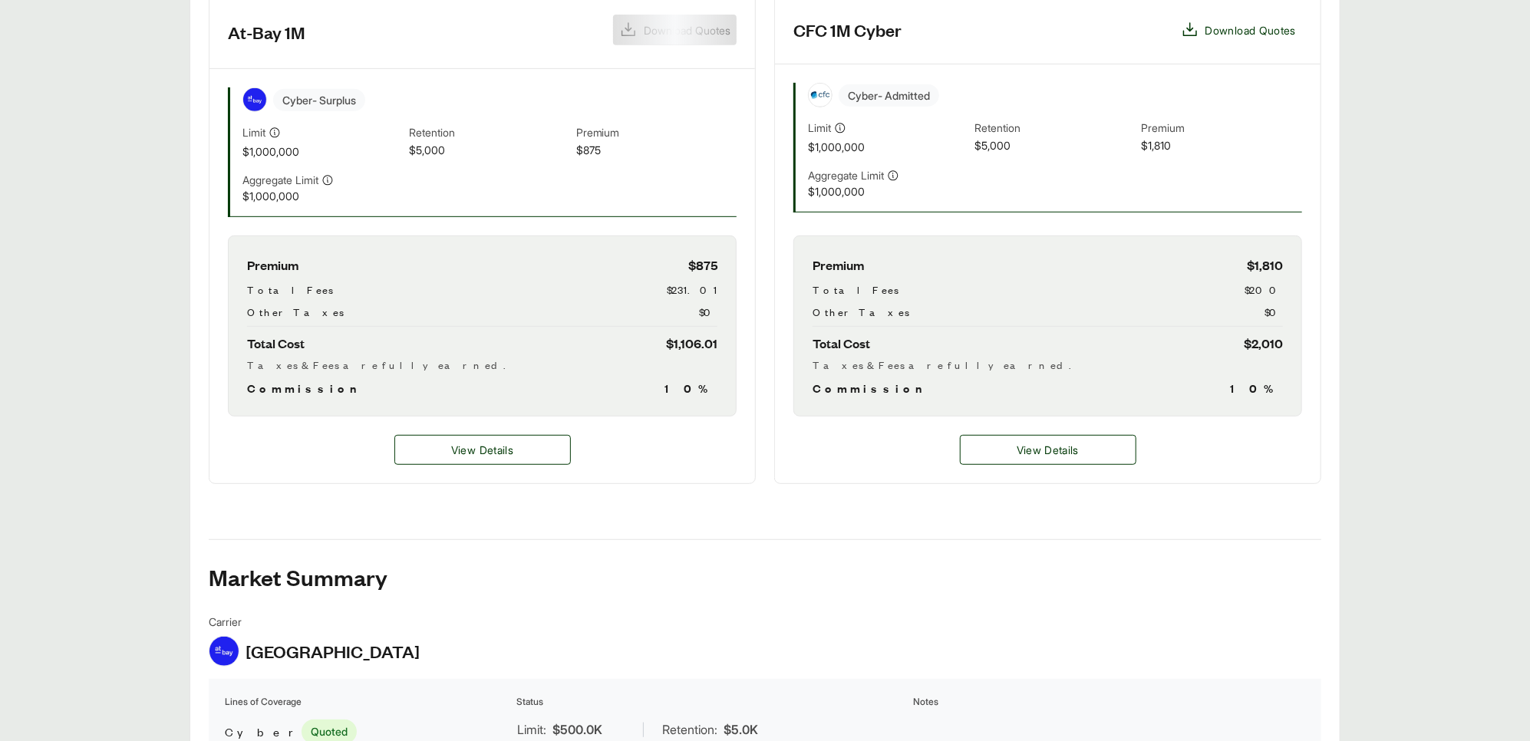
scroll to position [460, 0]
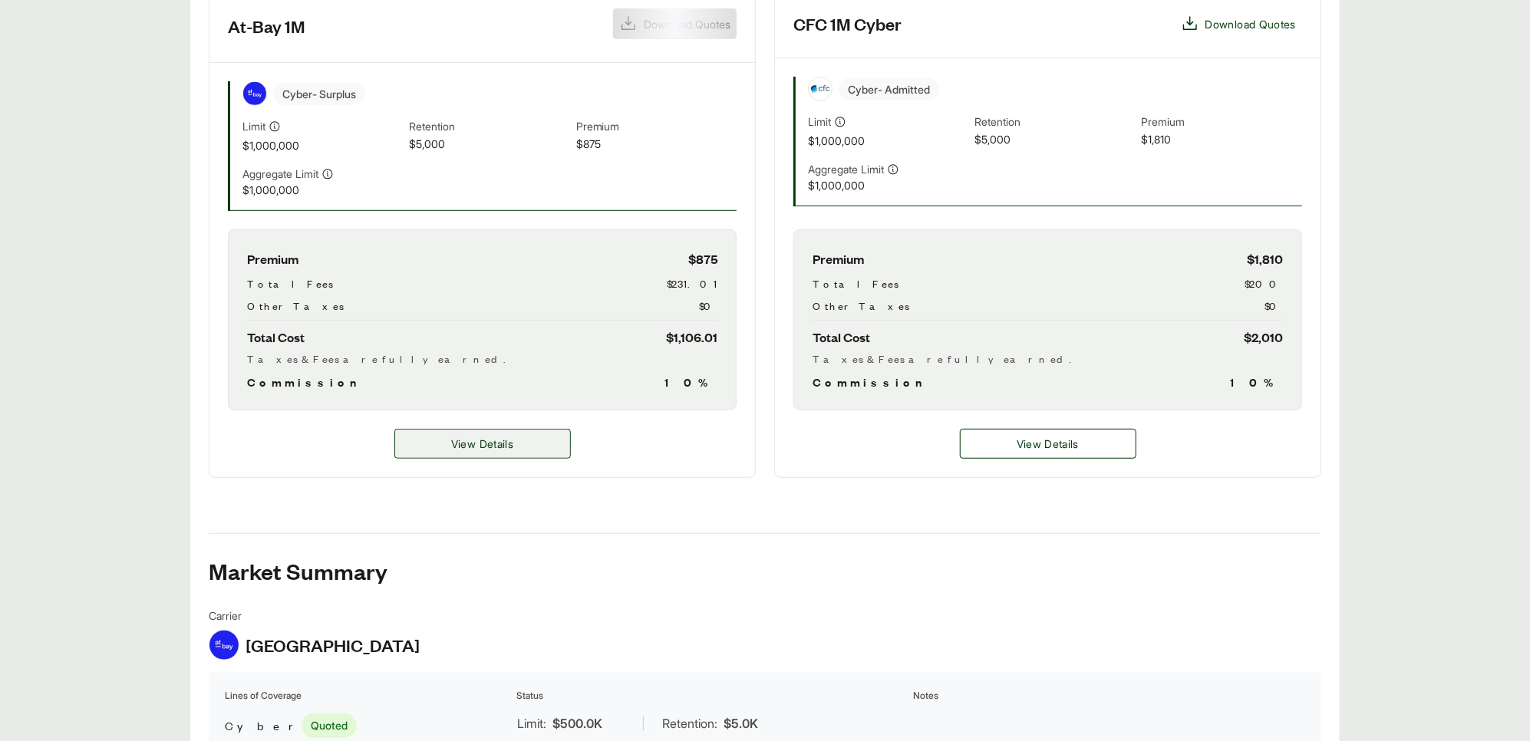
click at [482, 443] on span "View Details" at bounding box center [482, 444] width 62 height 16
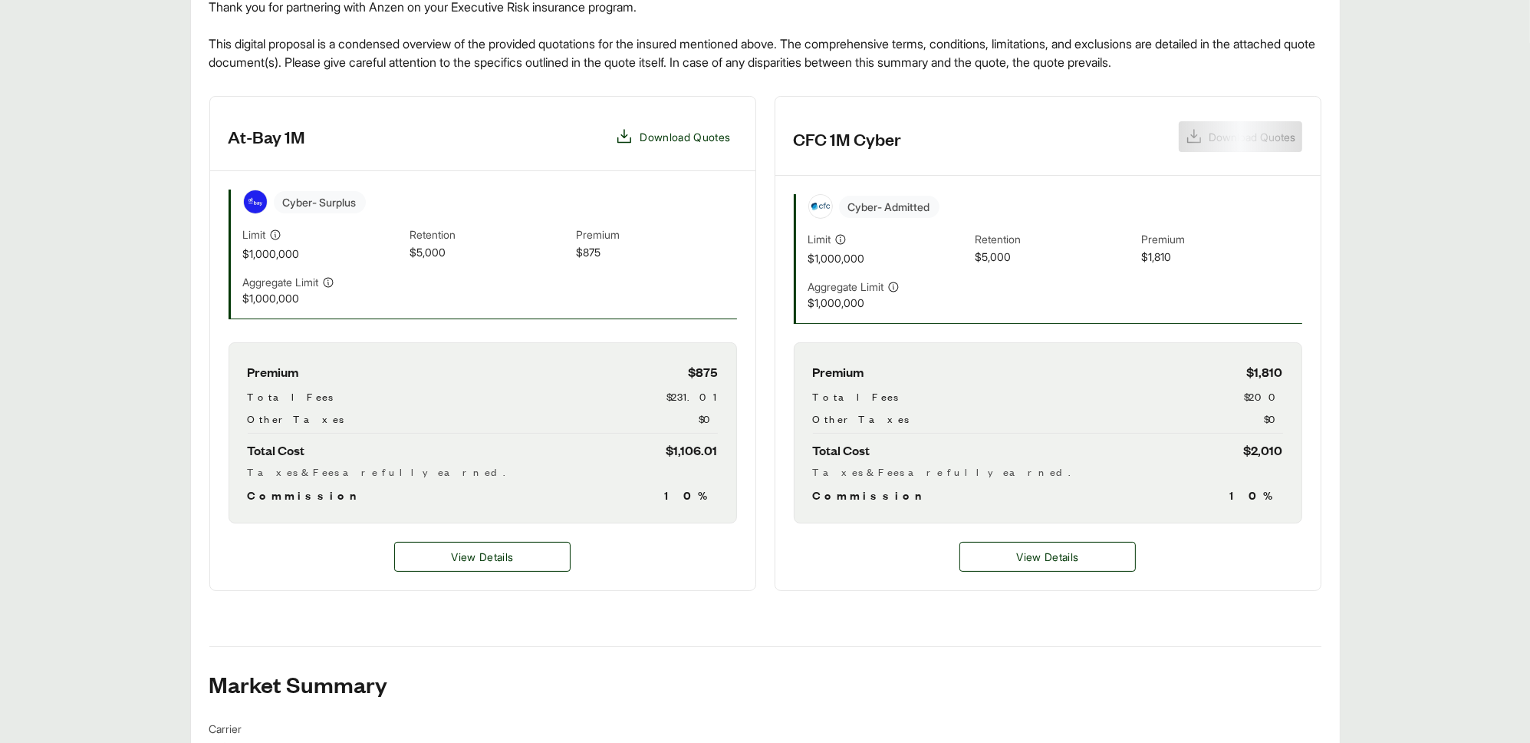
scroll to position [460, 0]
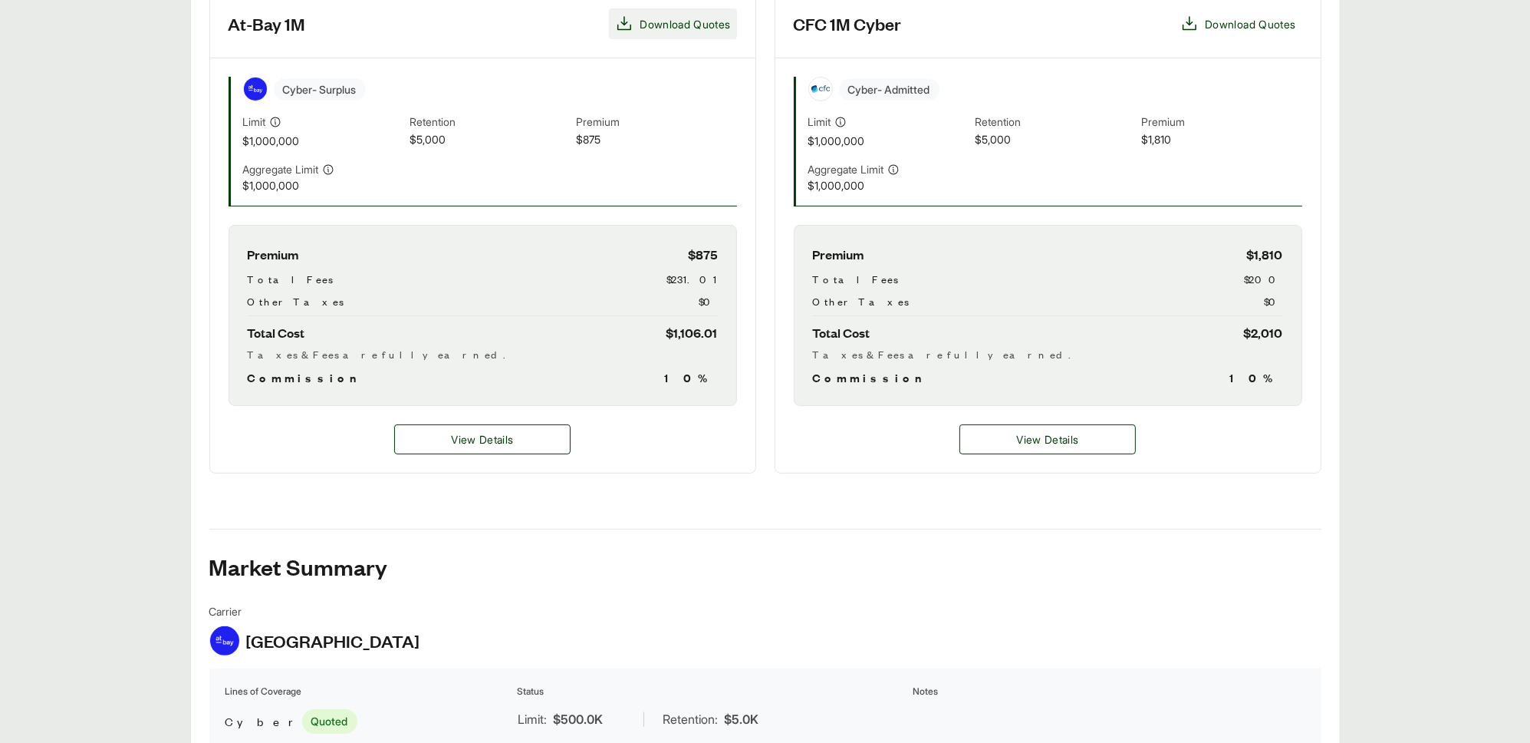
click at [685, 20] on span "Download Quotes" at bounding box center [685, 24] width 91 height 16
click at [1238, 21] on span "Download Quotes" at bounding box center [1250, 24] width 91 height 16
